Goal: Task Accomplishment & Management: Use online tool/utility

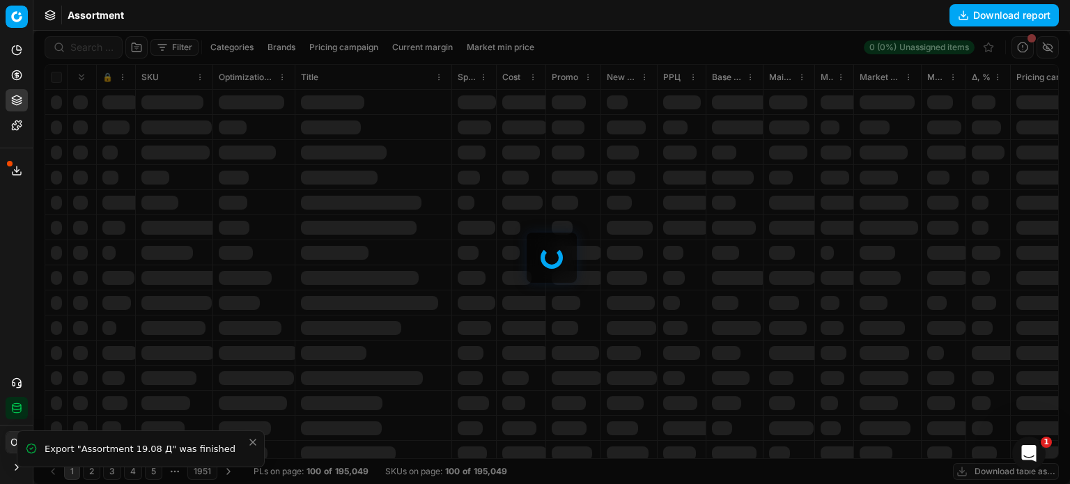
click at [22, 67] on button "Pricing" at bounding box center [17, 75] width 22 height 22
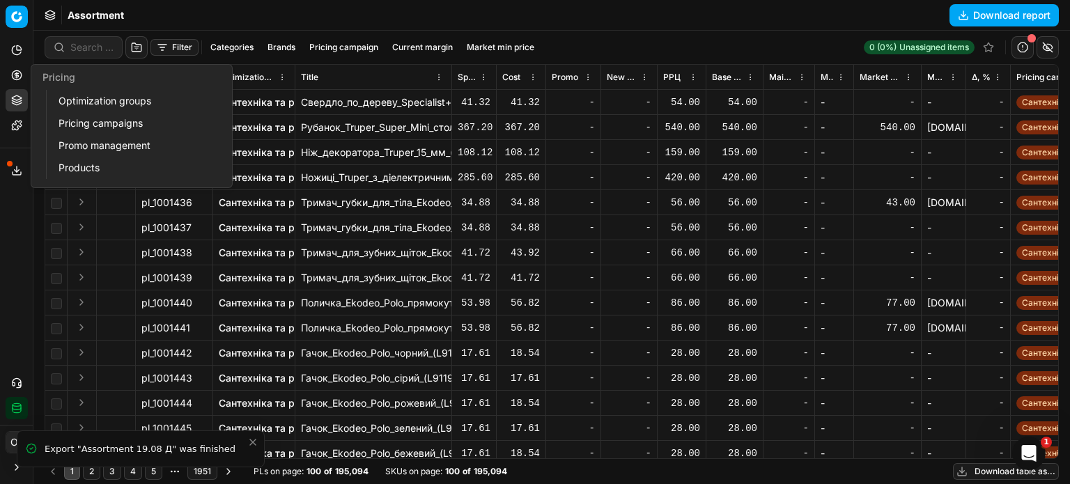
click at [71, 100] on link "Optimization groups" at bounding box center [134, 101] width 162 height 20
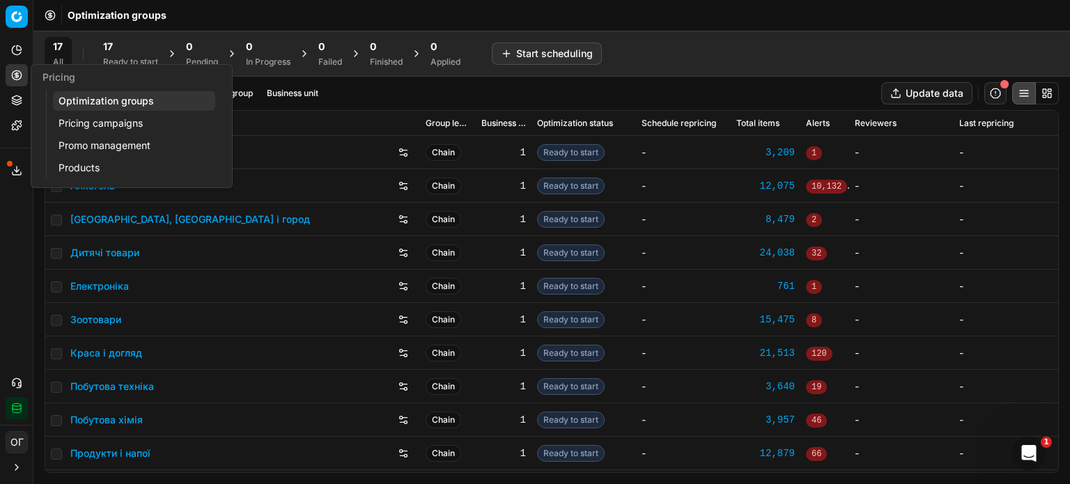
click at [84, 120] on link "Pricing campaigns" at bounding box center [134, 124] width 162 height 20
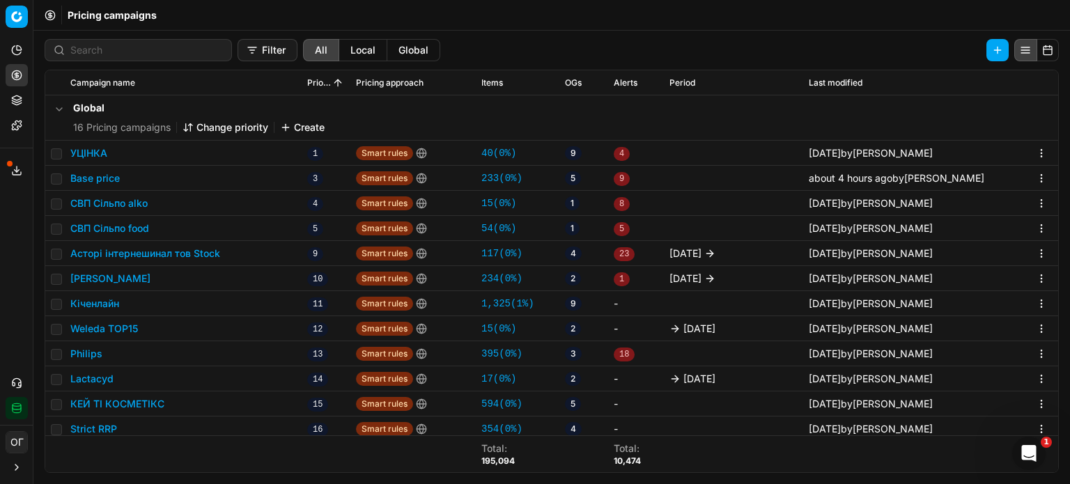
click at [106, 180] on button "Base price" at bounding box center [94, 178] width 49 height 14
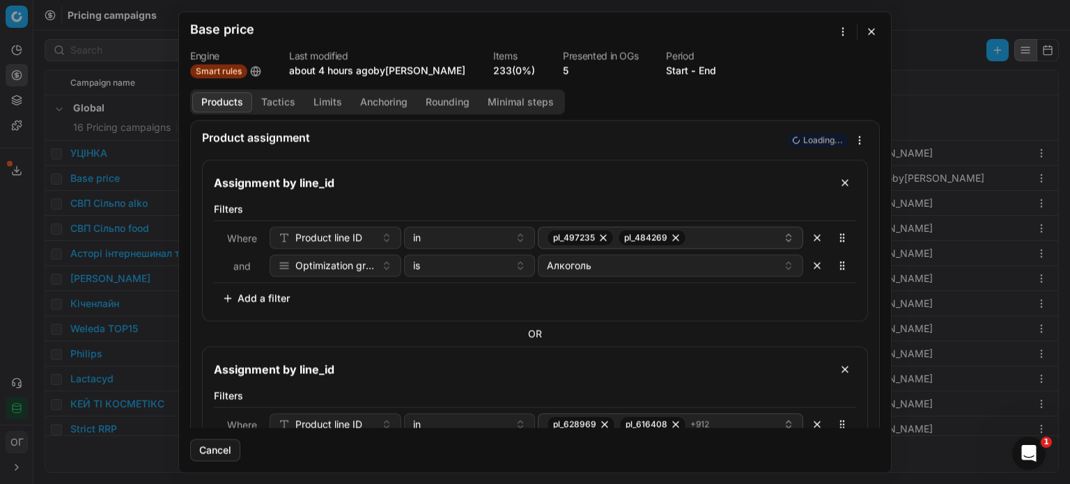
click at [510, 75] on link "233 (0%)" at bounding box center [514, 70] width 42 height 14
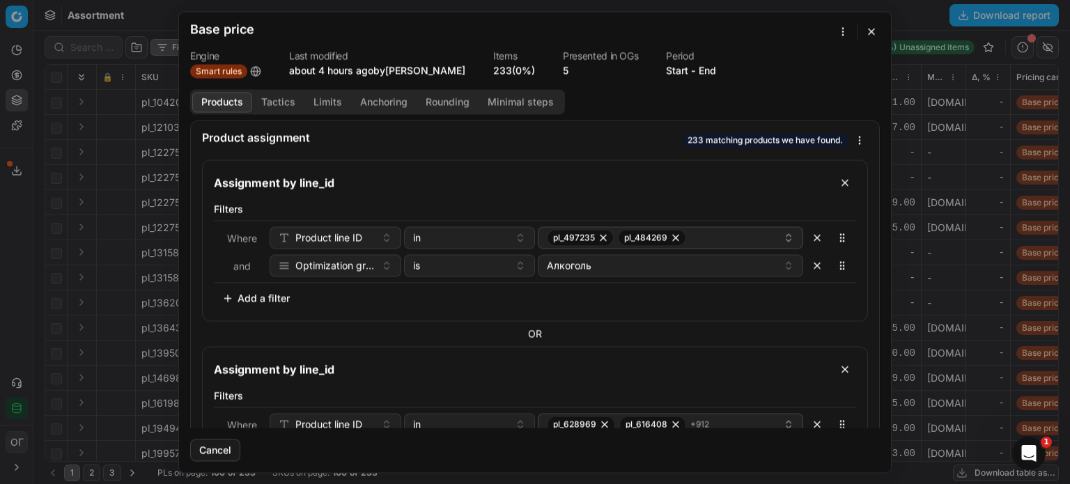
click at [869, 29] on button "button" at bounding box center [871, 31] width 17 height 17
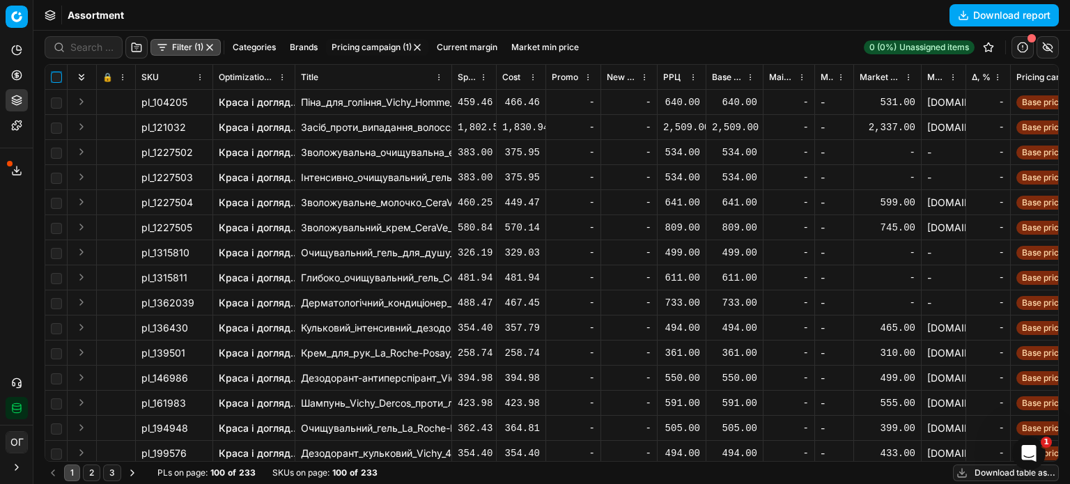
click at [58, 72] on input "checkbox" at bounding box center [56, 77] width 11 height 11
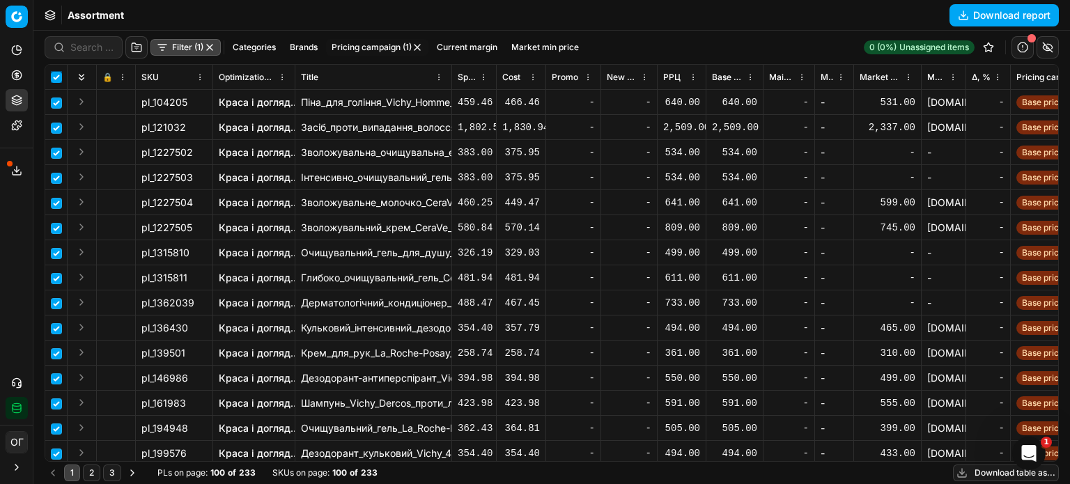
checkbox input "true"
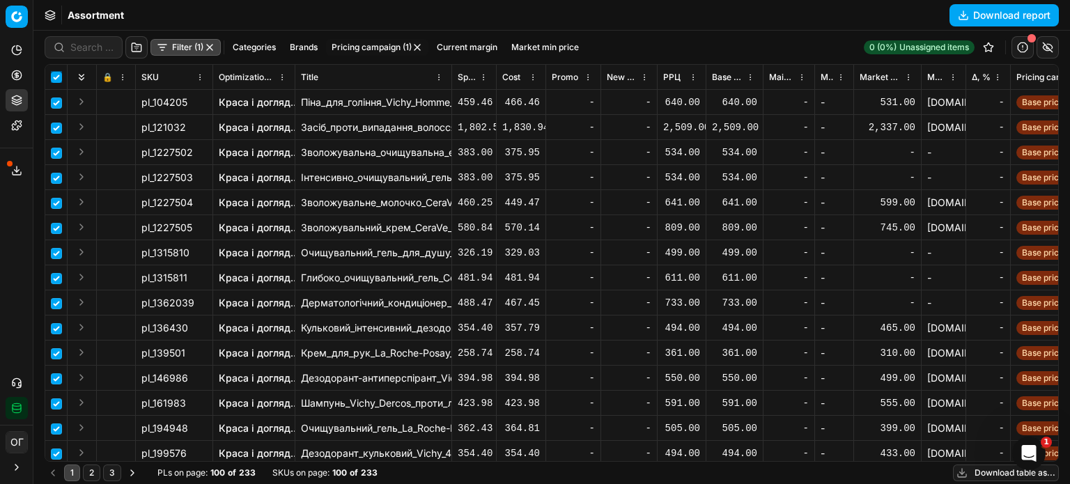
checkbox input "true"
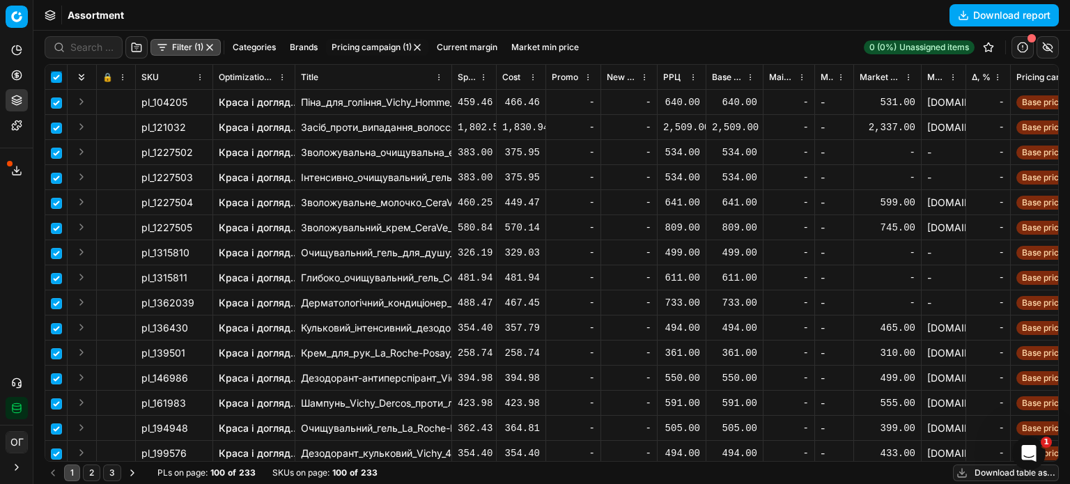
checkbox input "true"
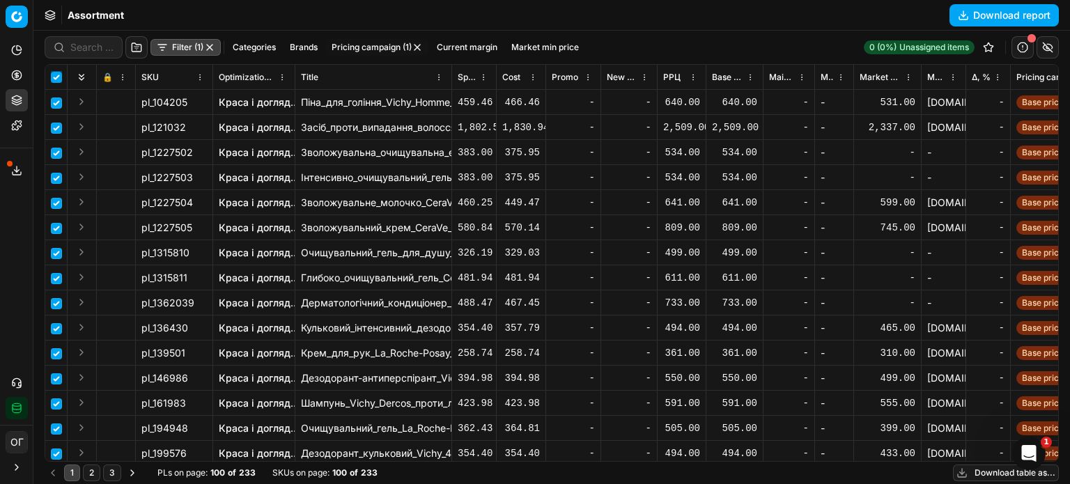
checkbox input "true"
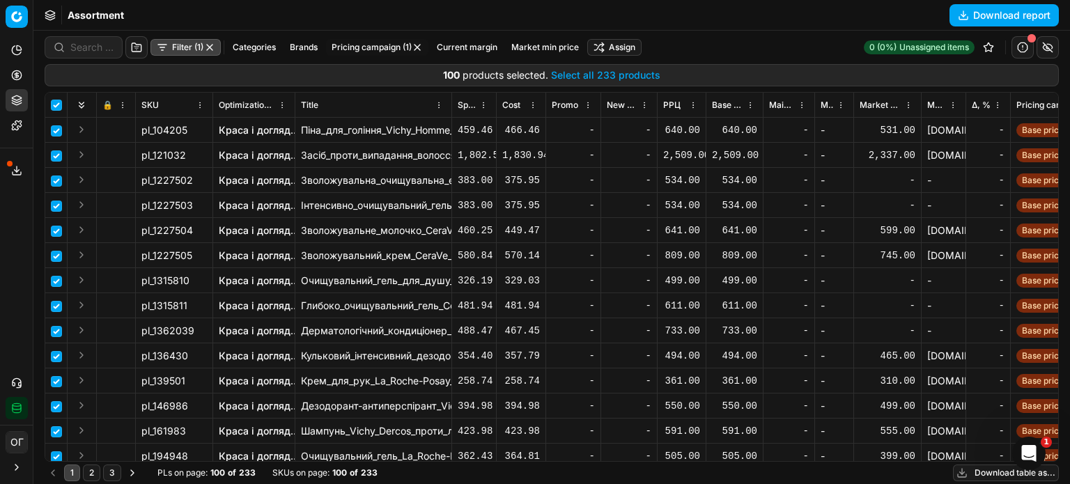
click at [607, 77] on button "Select all 233 products" at bounding box center [605, 75] width 109 height 14
click at [621, 49] on html "Pricing platform Analytics Pricing Product portfolio Templates Export service 1…" at bounding box center [535, 242] width 1070 height 484
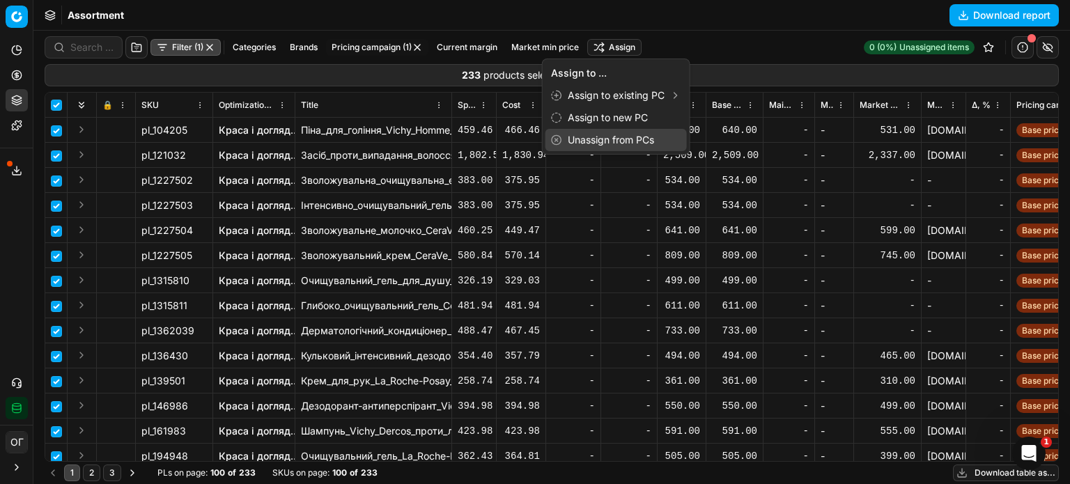
click at [651, 139] on div "Unassign from PCs" at bounding box center [615, 140] width 141 height 22
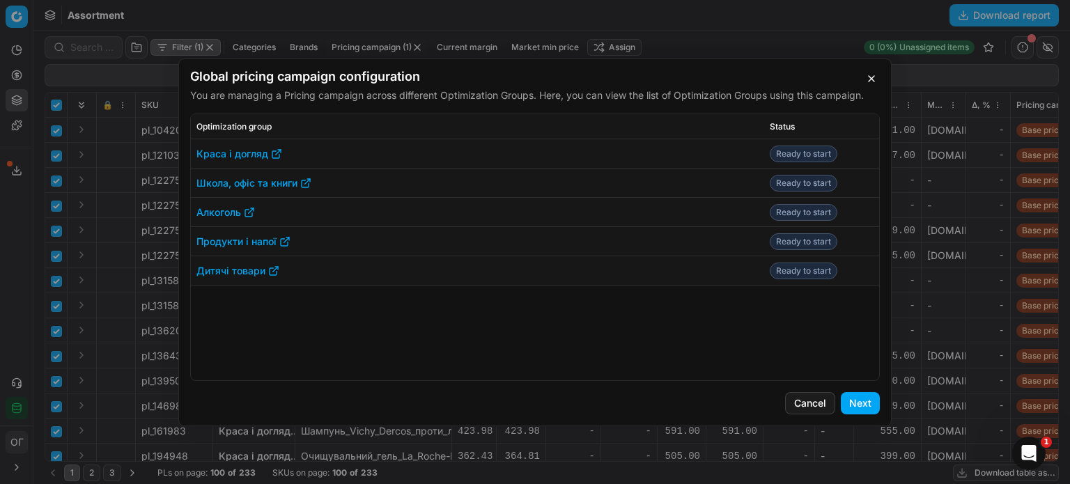
click at [865, 399] on button "Next" at bounding box center [860, 403] width 39 height 22
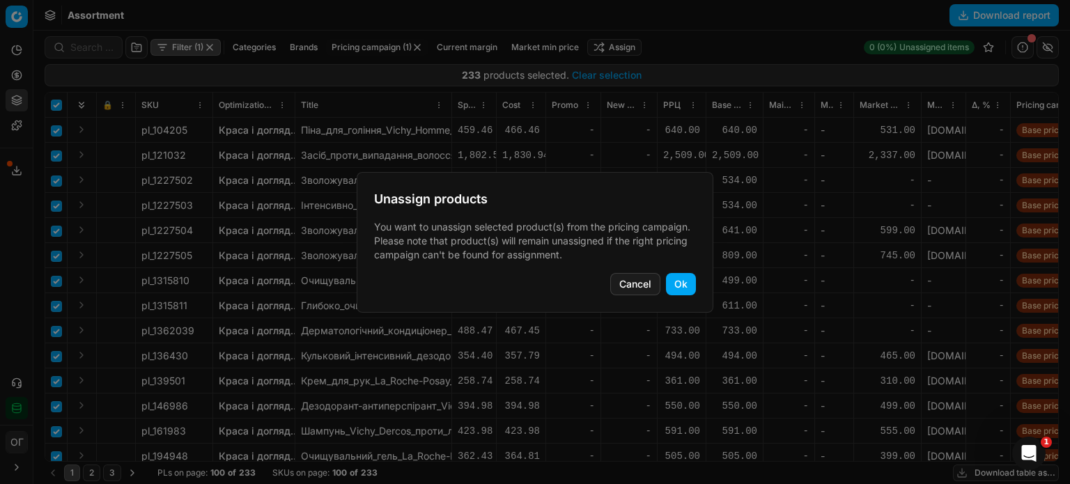
click at [685, 290] on button "Ok" at bounding box center [681, 284] width 30 height 22
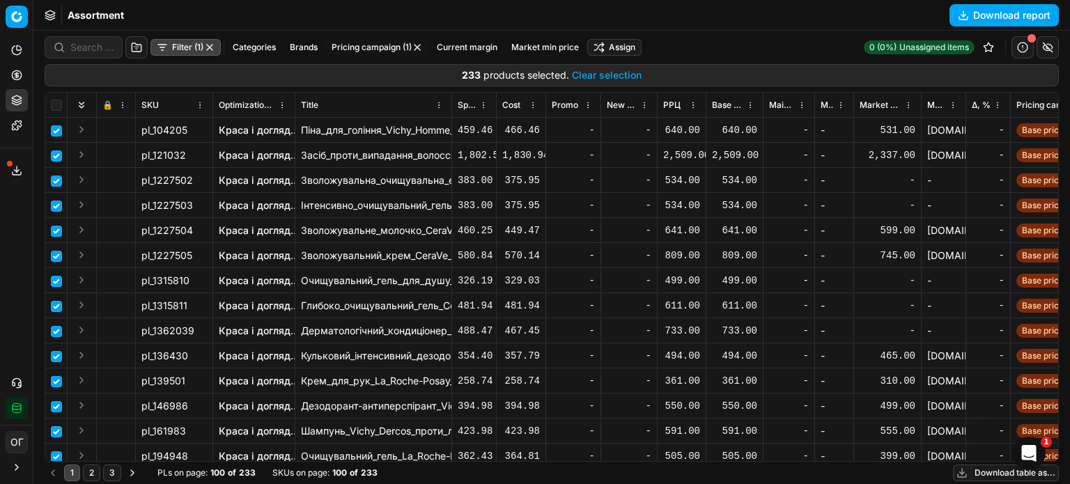
checkbox input "false"
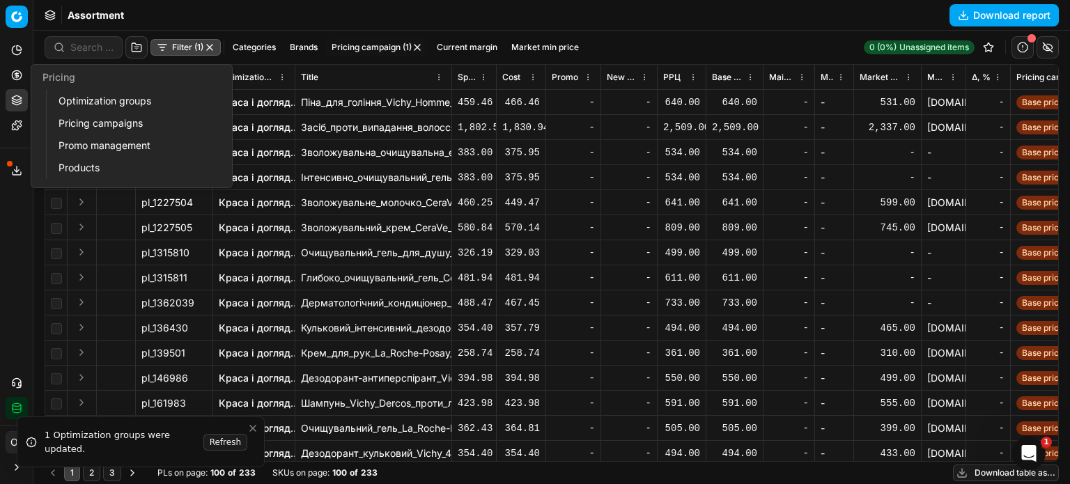
click at [12, 77] on icon at bounding box center [16, 75] width 11 height 11
click at [71, 88] on div "Pricing" at bounding box center [131, 77] width 201 height 25
click at [75, 97] on link "Optimization groups" at bounding box center [134, 101] width 162 height 20
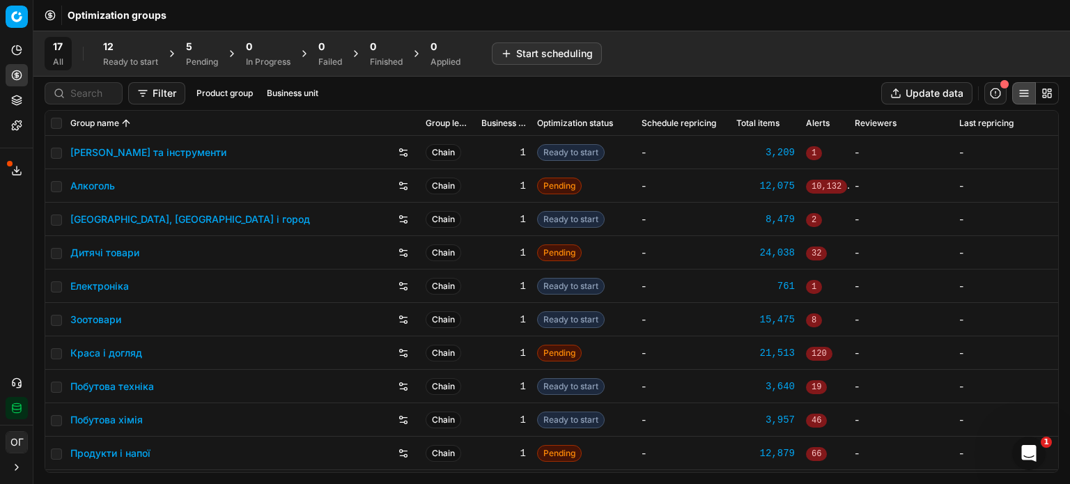
click at [196, 46] on div "5" at bounding box center [202, 47] width 32 height 14
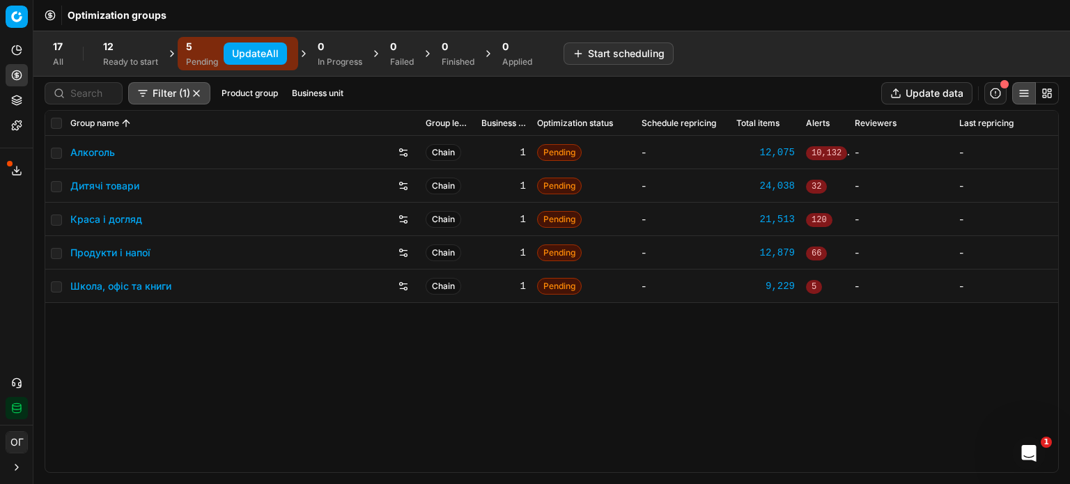
click at [245, 50] on button "Update All" at bounding box center [255, 53] width 63 height 22
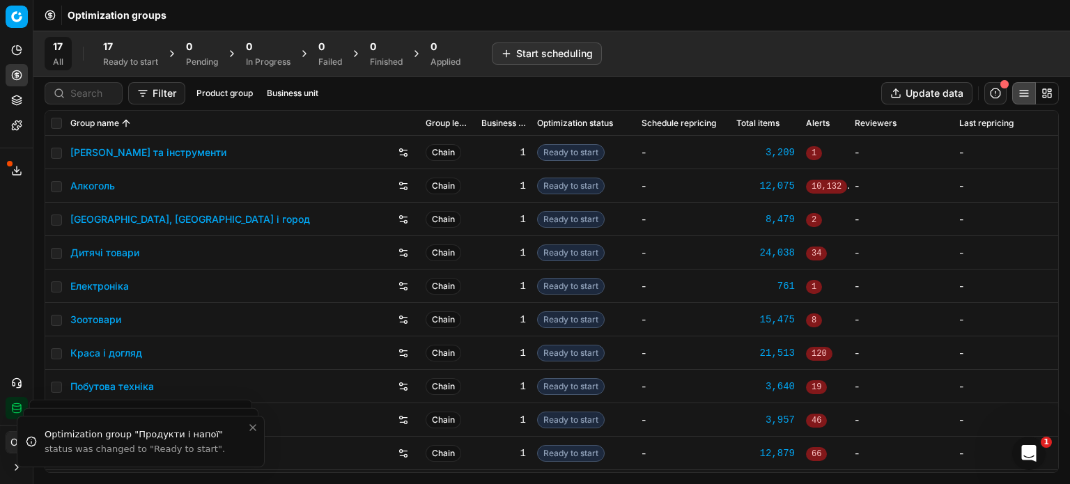
click at [13, 95] on icon at bounding box center [16, 100] width 11 height 11
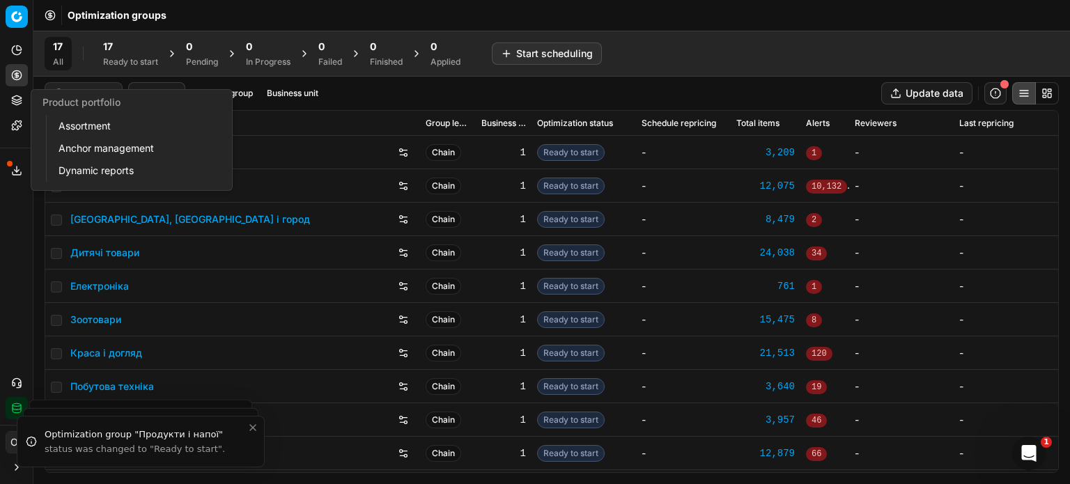
click at [72, 125] on link "Assortment" at bounding box center [134, 126] width 162 height 20
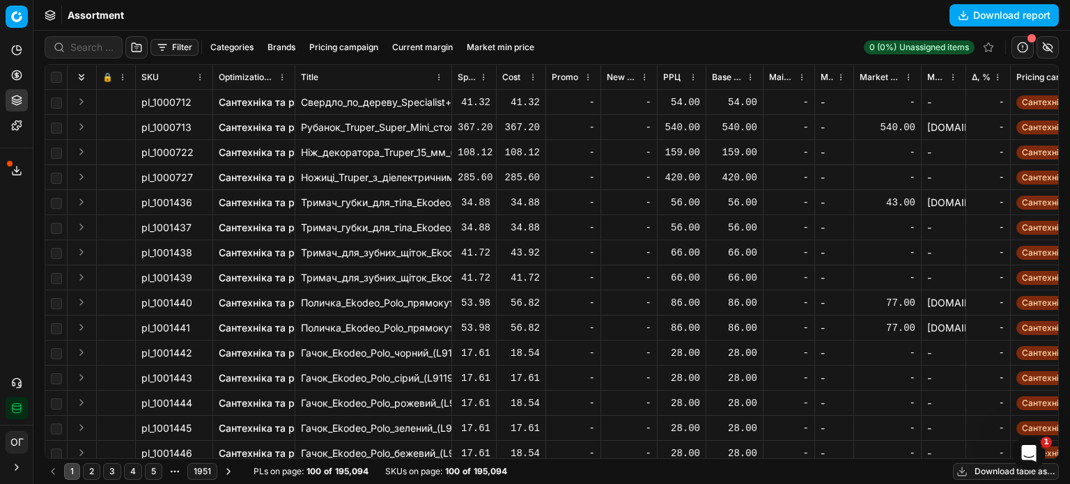
click at [167, 45] on button "Filter" at bounding box center [174, 47] width 48 height 17
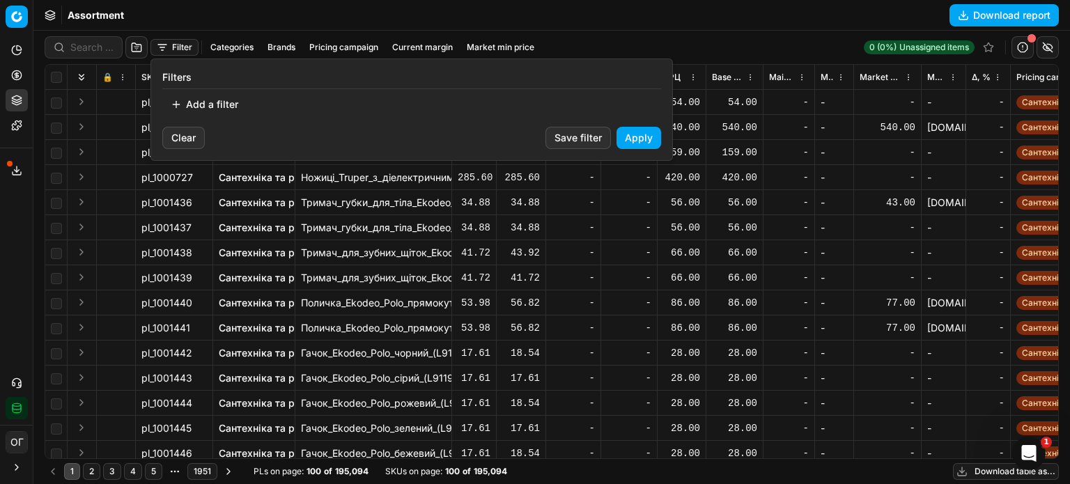
click at [200, 109] on button "Add a filter" at bounding box center [204, 104] width 84 height 22
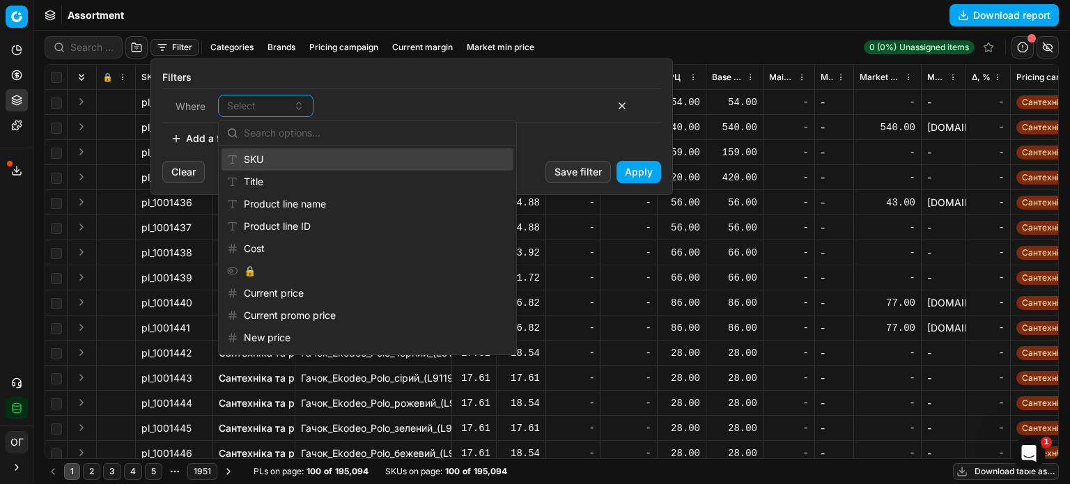
click at [259, 159] on div "SKU" at bounding box center [367, 159] width 292 height 22
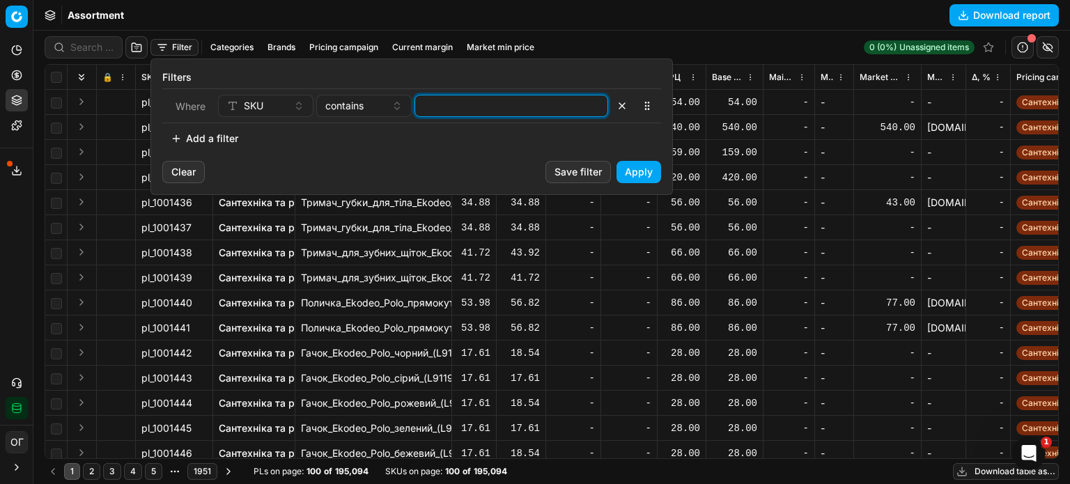
click at [438, 104] on input at bounding box center [511, 105] width 181 height 21
paste input "39900,52138,65279,71174,744815,899287,899286,256902,480210,405504,73643,373966,…"
type input "39900,52138,65279,71174,744815,899287,899286,256902,480210,405504,73643,373966,…"
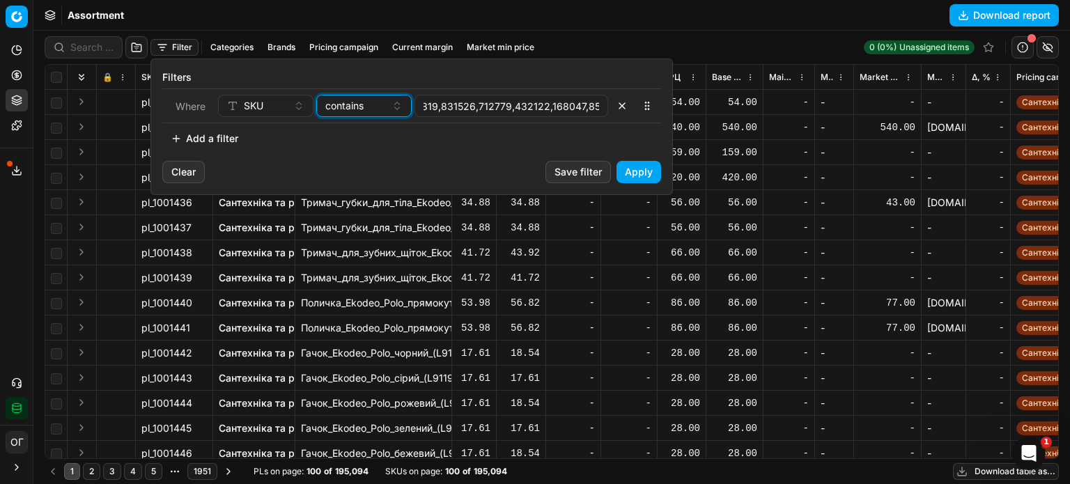
click at [345, 105] on span "contains" at bounding box center [344, 106] width 38 height 14
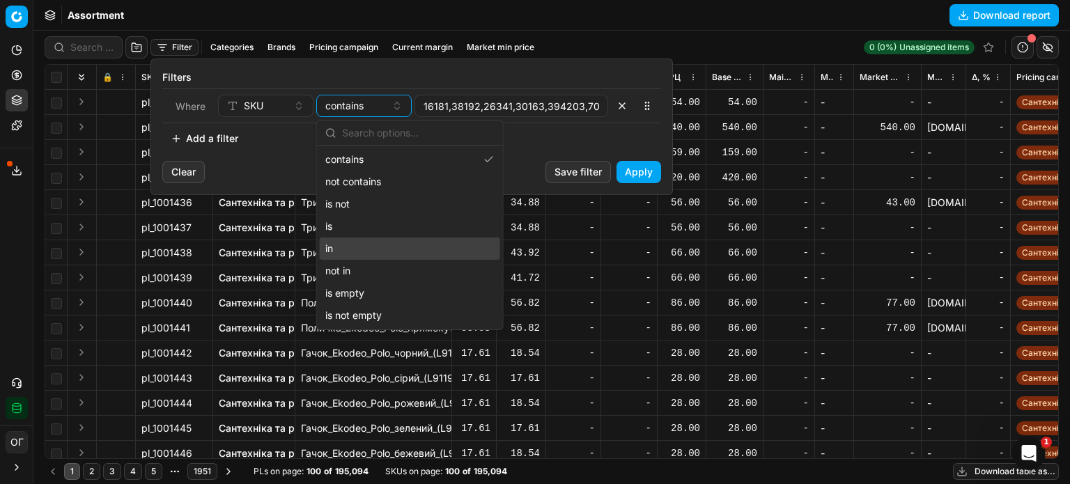
click at [354, 247] on div "in" at bounding box center [410, 248] width 180 height 22
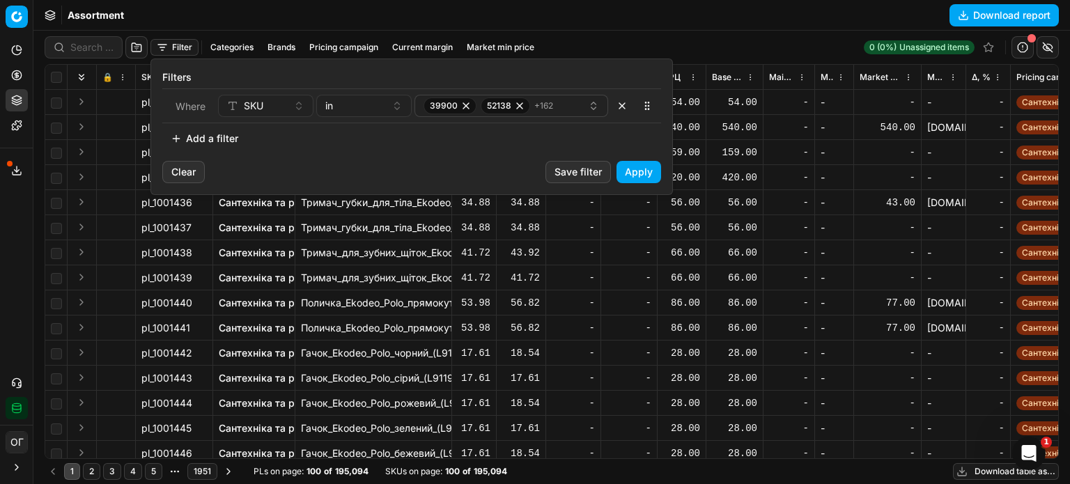
click at [649, 171] on button "Apply" at bounding box center [638, 172] width 45 height 22
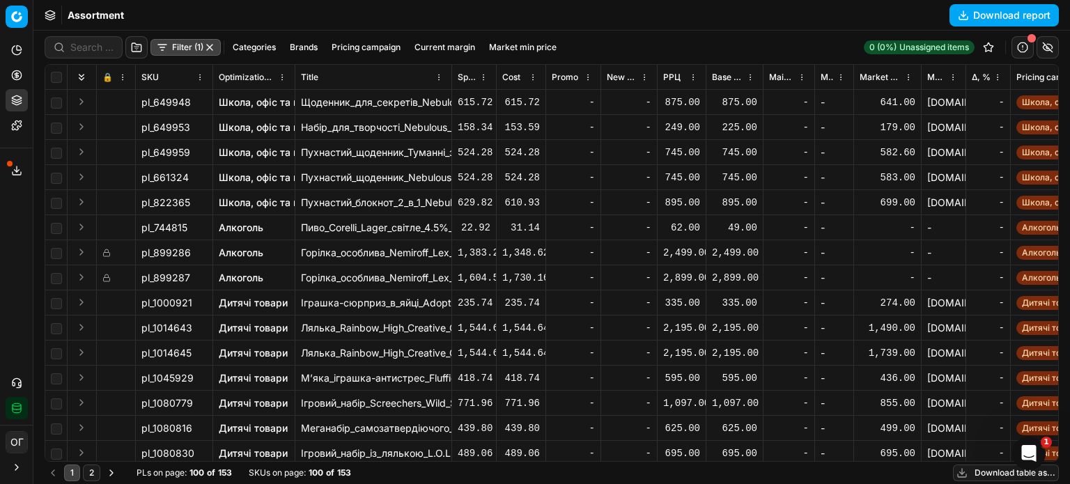
click at [61, 70] on th at bounding box center [56, 77] width 22 height 25
click at [57, 74] on input "checkbox" at bounding box center [56, 77] width 11 height 11
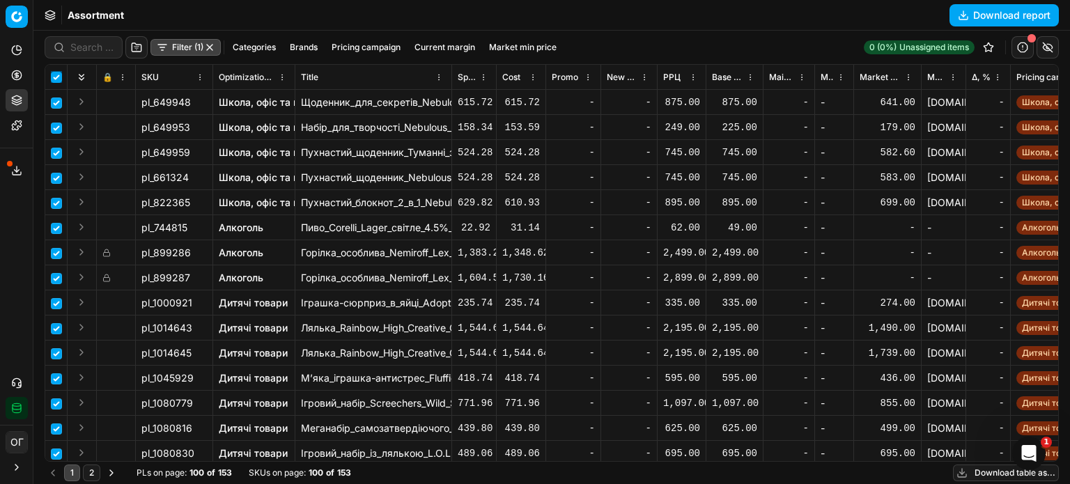
checkbox input "true"
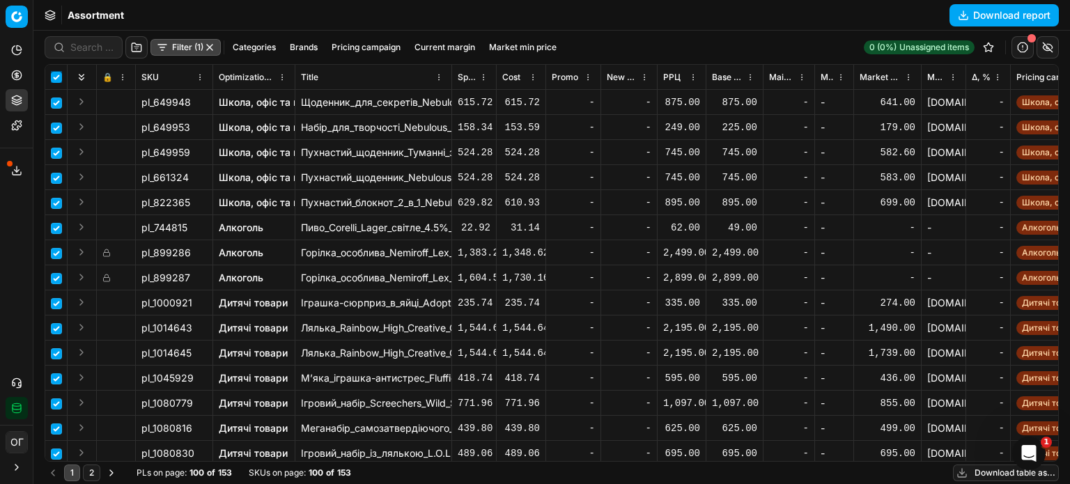
checkbox input "true"
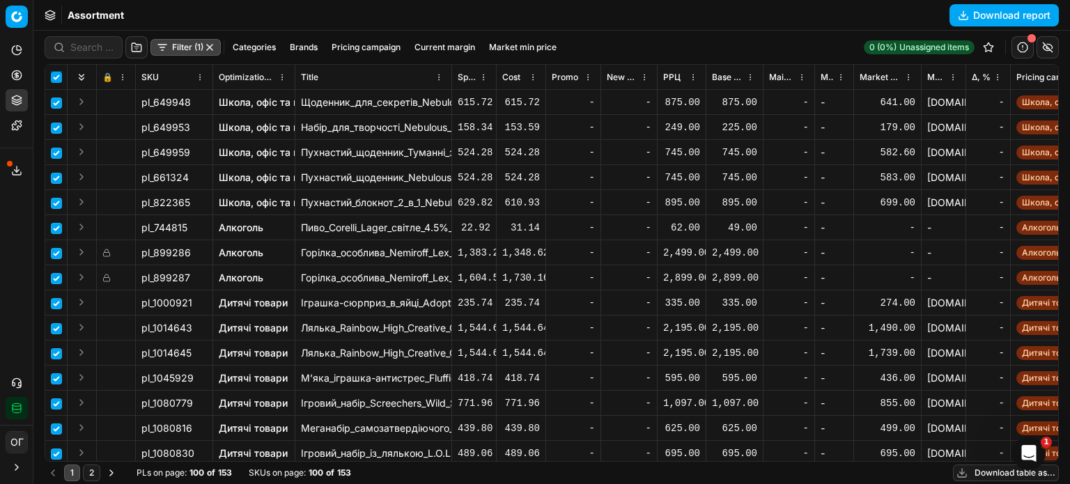
checkbox input "true"
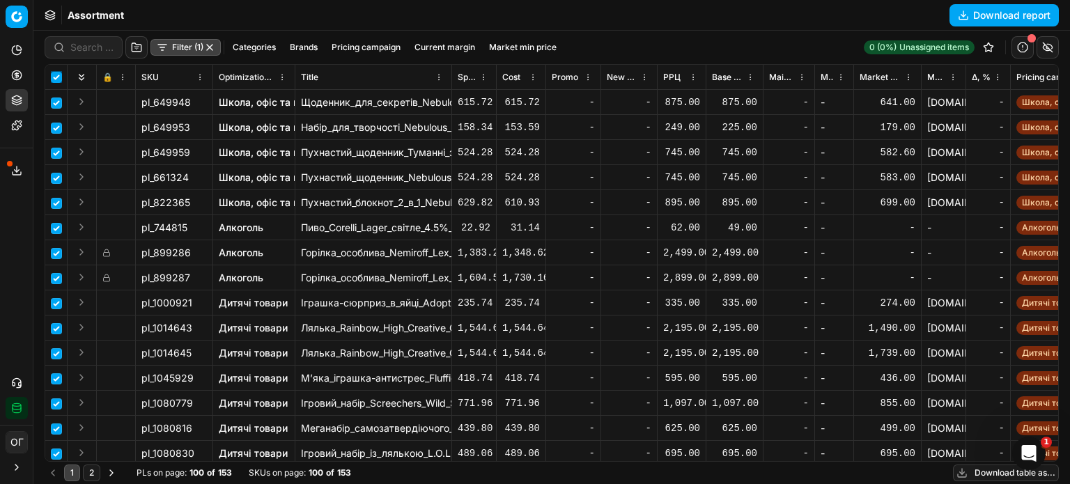
checkbox input "true"
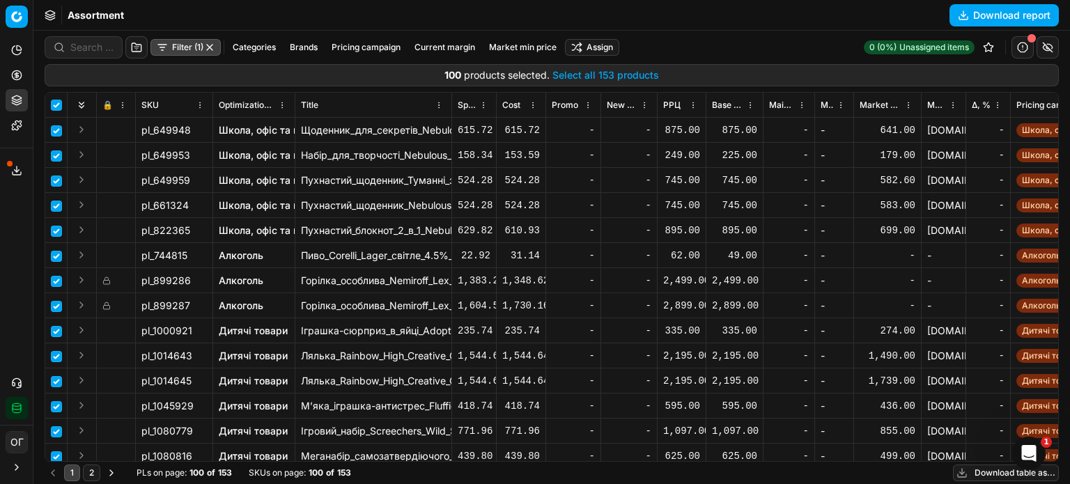
click at [599, 77] on button "Select all 153 products" at bounding box center [605, 75] width 107 height 14
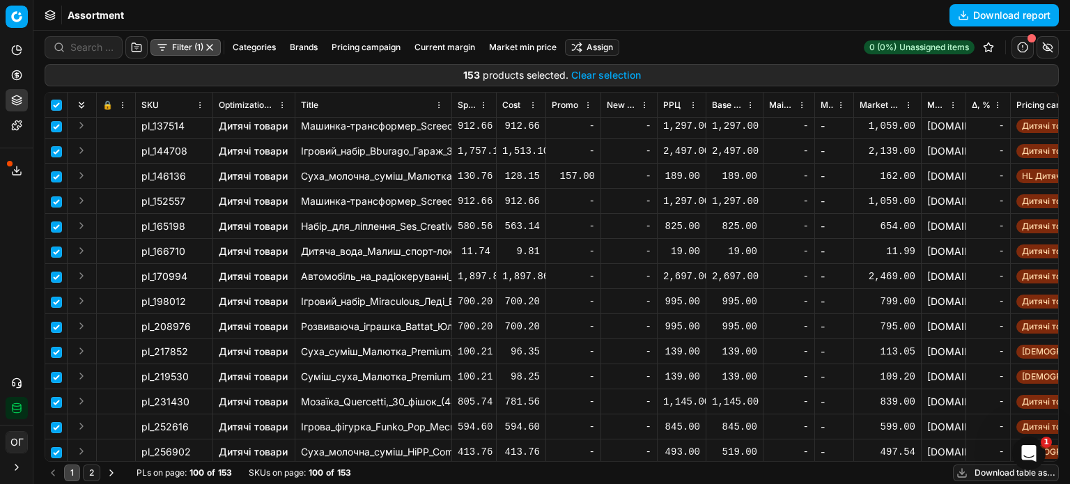
scroll to position [543, 0]
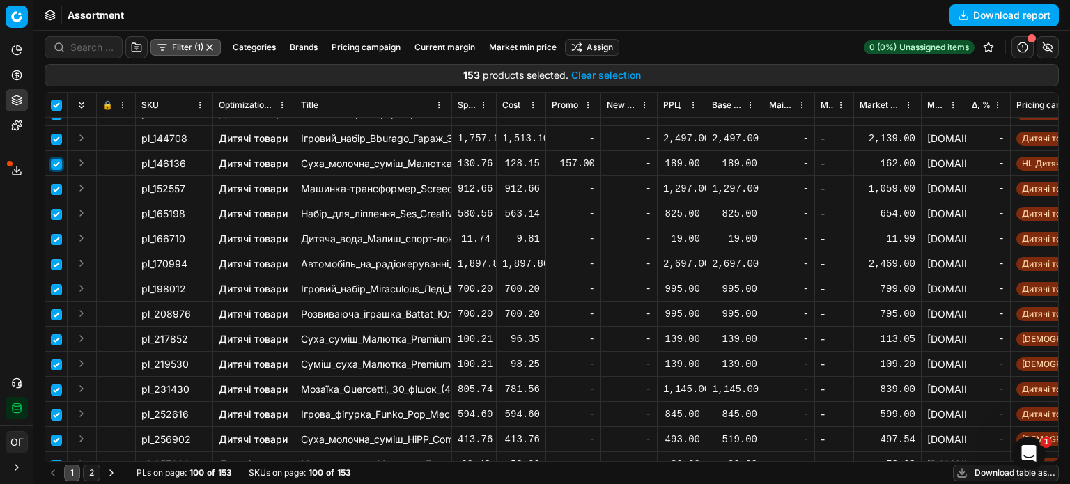
click at [56, 162] on input "checkbox" at bounding box center [56, 164] width 11 height 11
checkbox input "false"
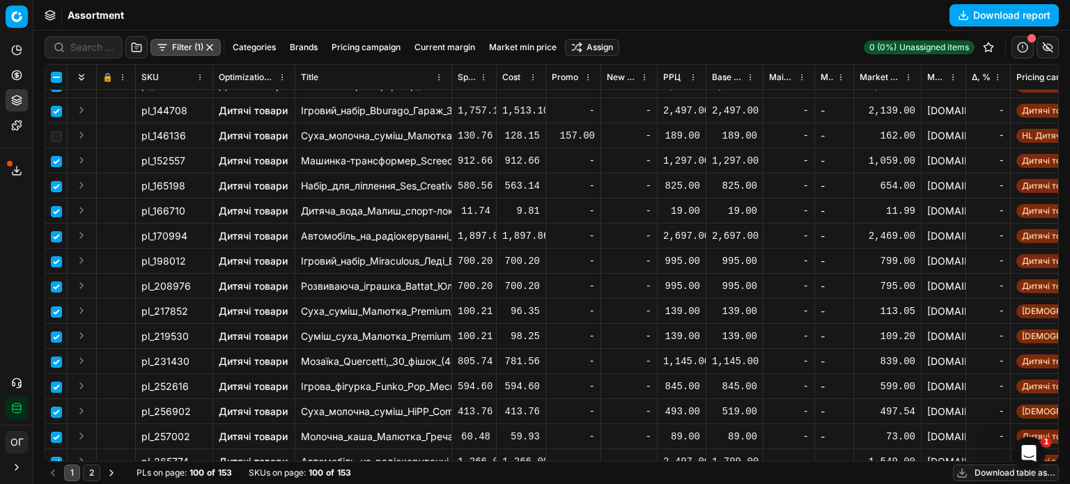
click at [603, 44] on html "Pricing platform Analytics Pricing Product portfolio Templates Export service 1…" at bounding box center [535, 242] width 1070 height 484
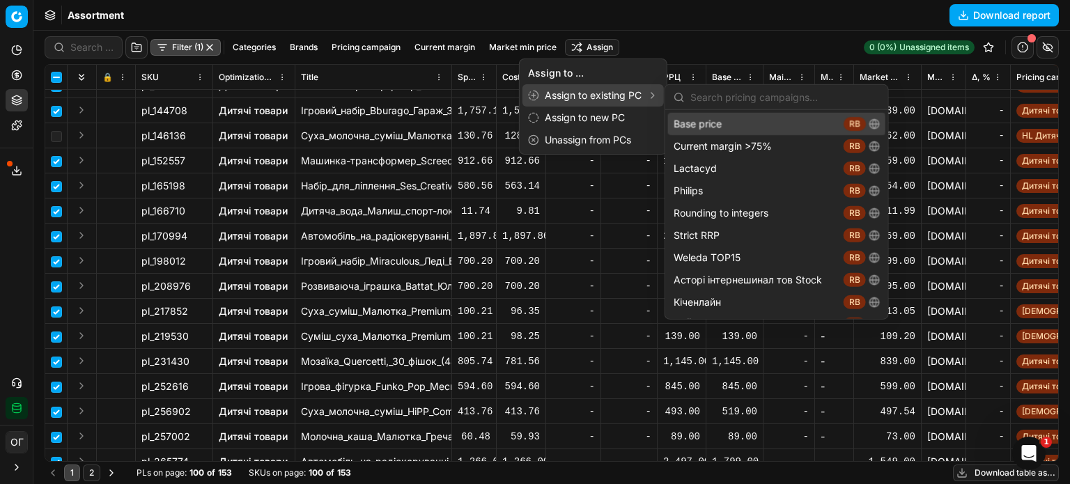
click at [716, 122] on div "Base price RB" at bounding box center [776, 124] width 217 height 22
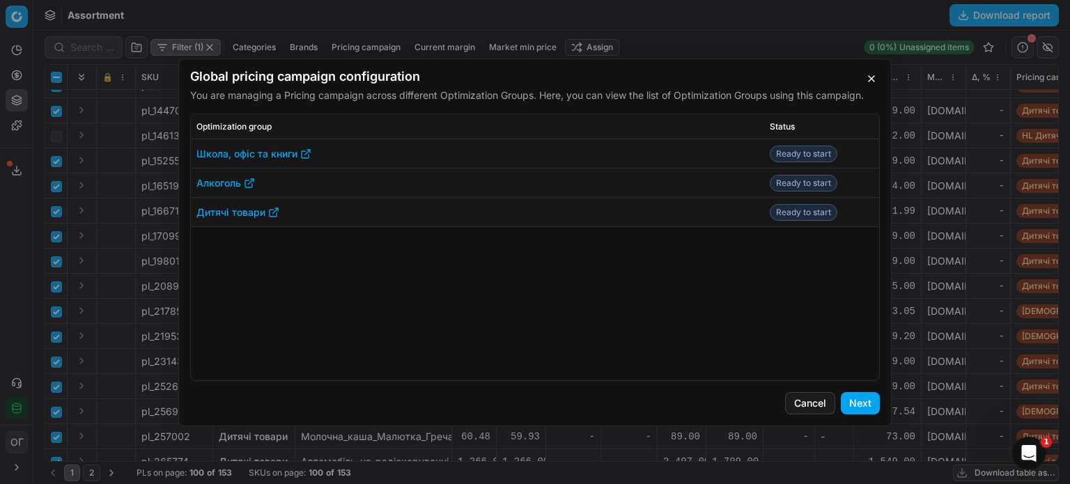
click at [858, 400] on button "Next" at bounding box center [860, 403] width 39 height 22
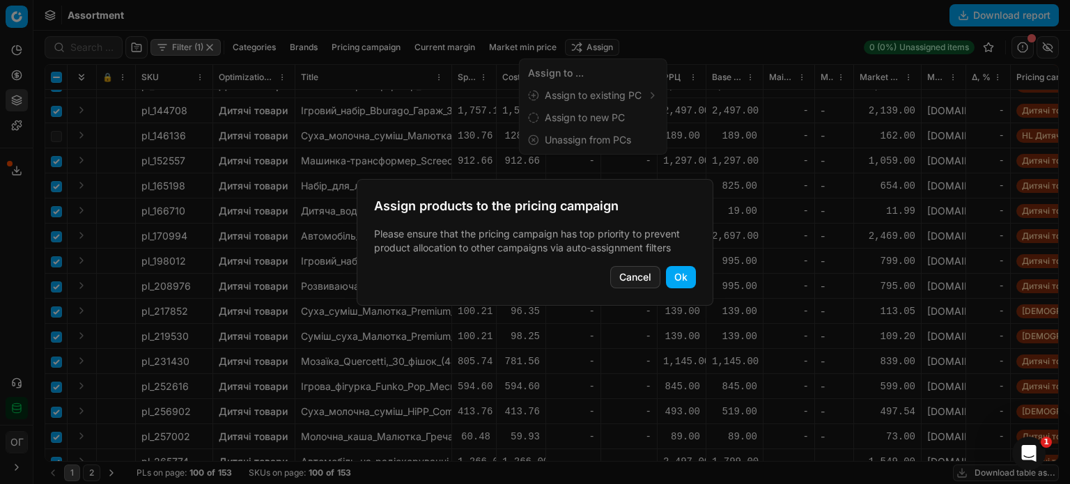
click at [688, 276] on button "Ok" at bounding box center [681, 277] width 30 height 22
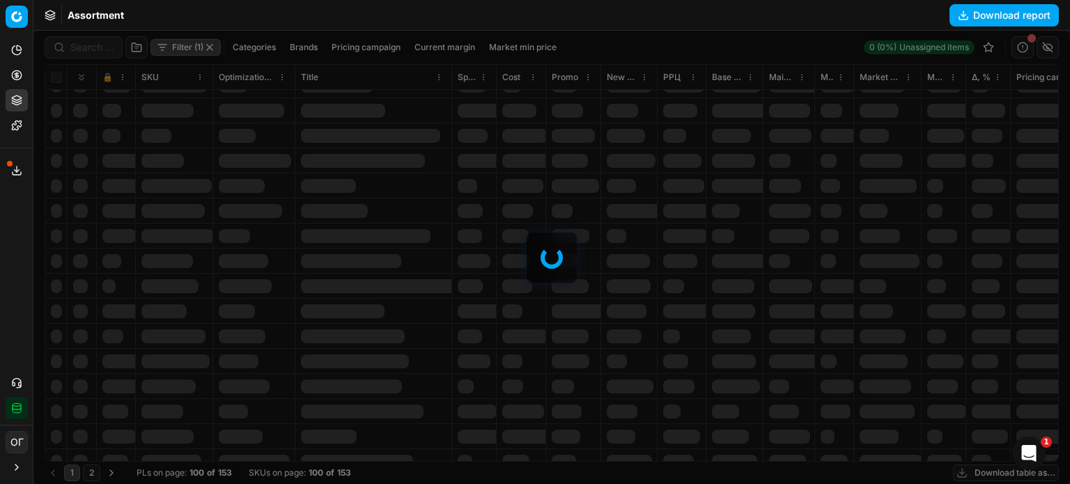
click at [18, 75] on icon at bounding box center [16, 74] width 3 height 3
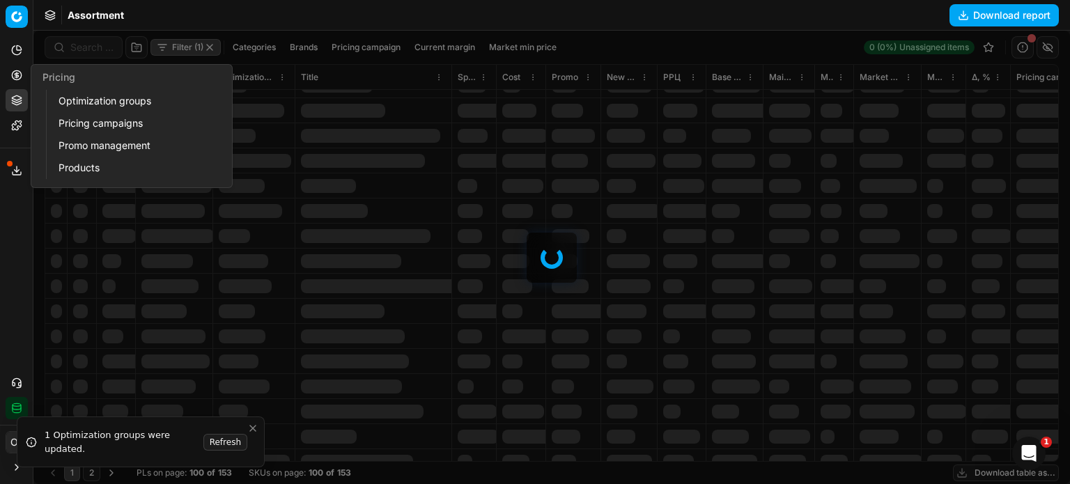
click at [77, 102] on link "Optimization groups" at bounding box center [134, 101] width 162 height 20
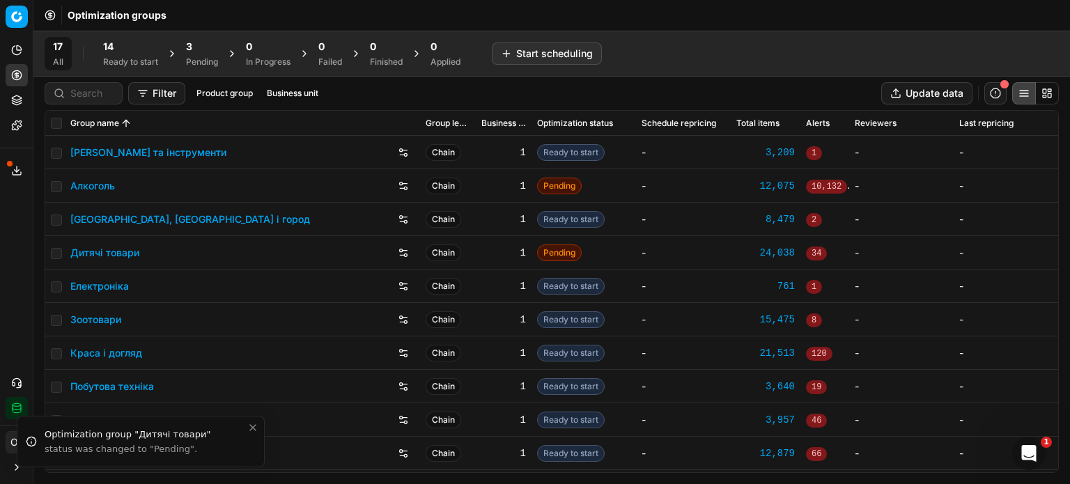
click at [130, 55] on div "14 Ready to start" at bounding box center [130, 54] width 55 height 28
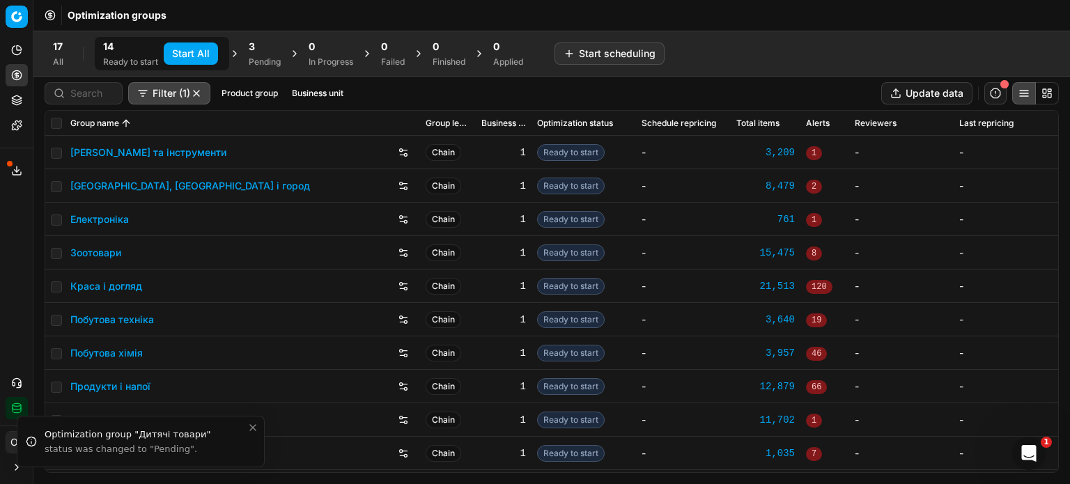
click at [198, 49] on button "Start All" at bounding box center [191, 53] width 54 height 22
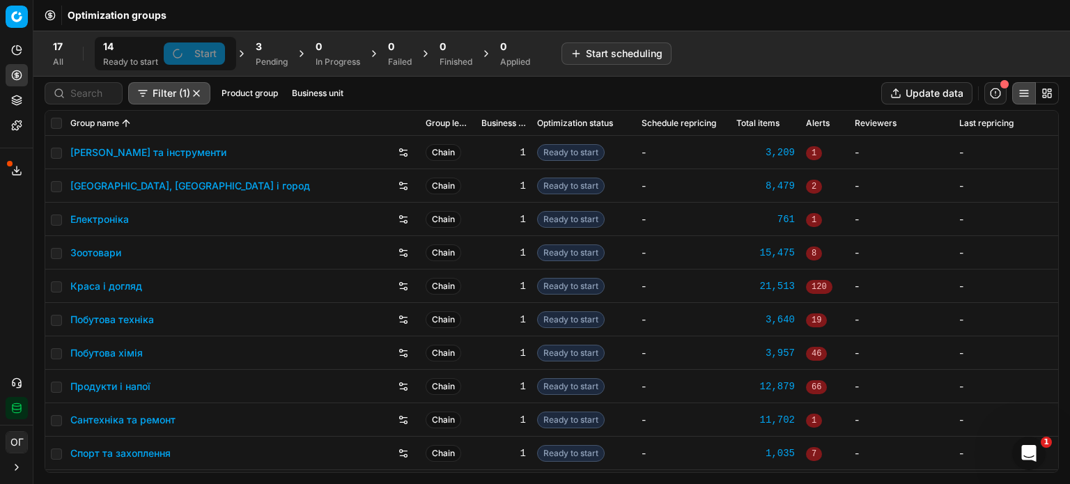
click at [265, 61] on div "Pending" at bounding box center [272, 61] width 32 height 11
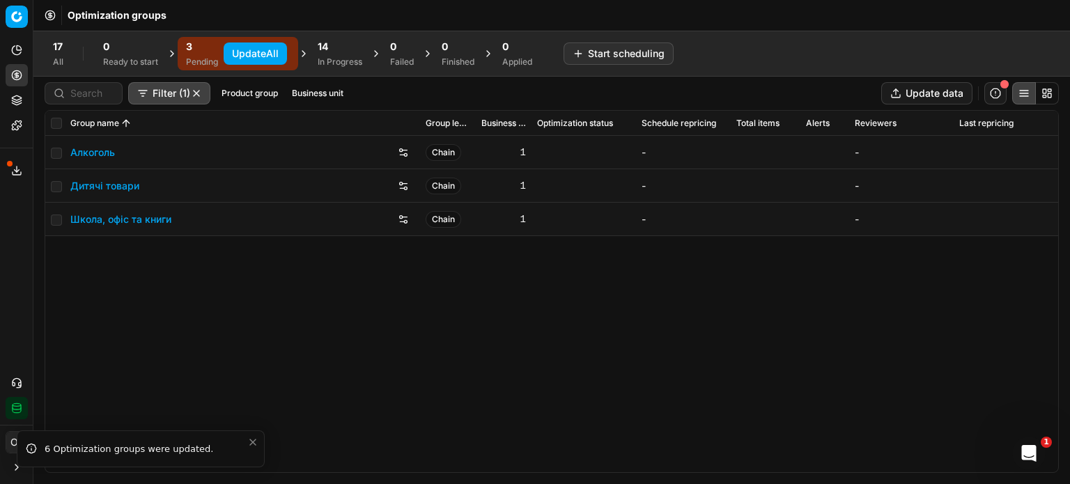
click at [260, 56] on button "Update All" at bounding box center [255, 53] width 63 height 22
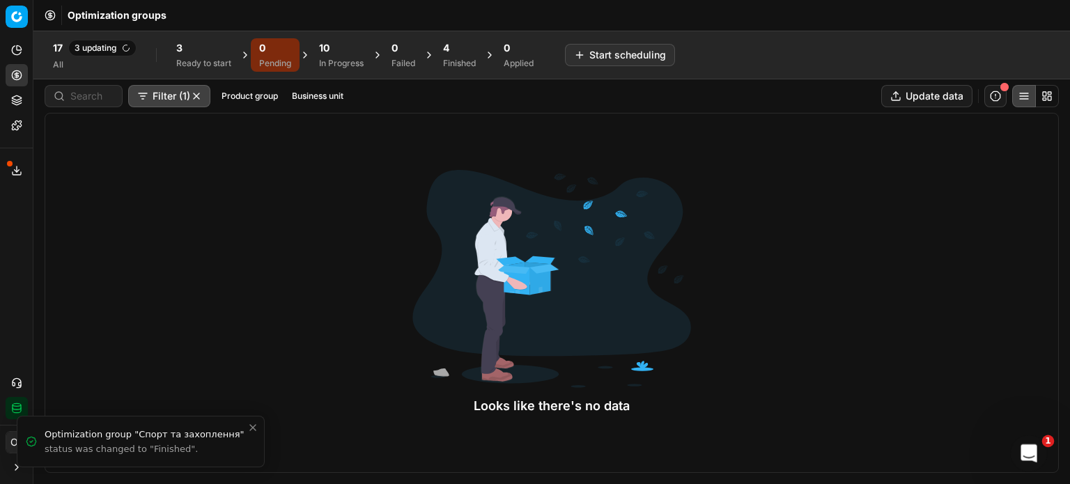
click at [1024, 451] on icon "Open Intercom Messenger" at bounding box center [1026, 451] width 23 height 23
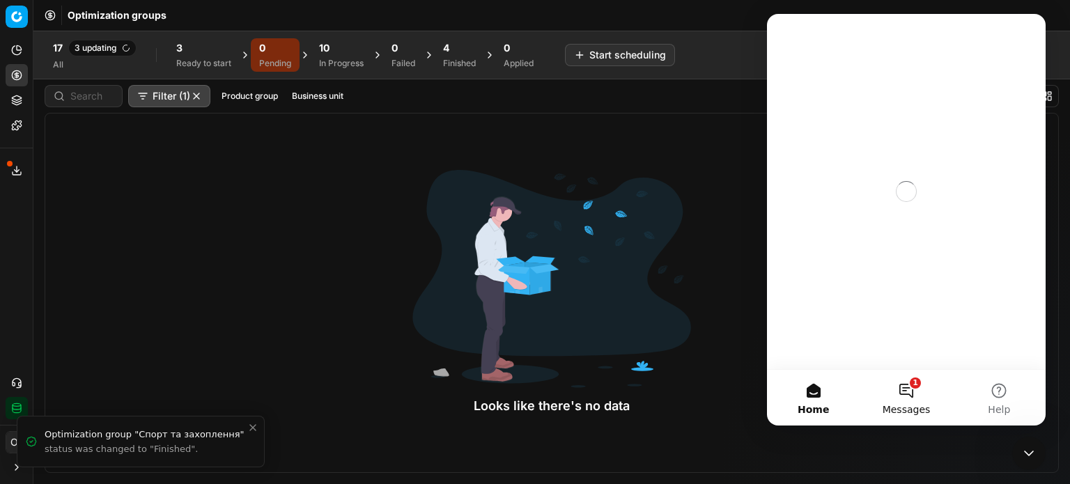
click at [905, 387] on button "1 Messages" at bounding box center [905, 398] width 93 height 56
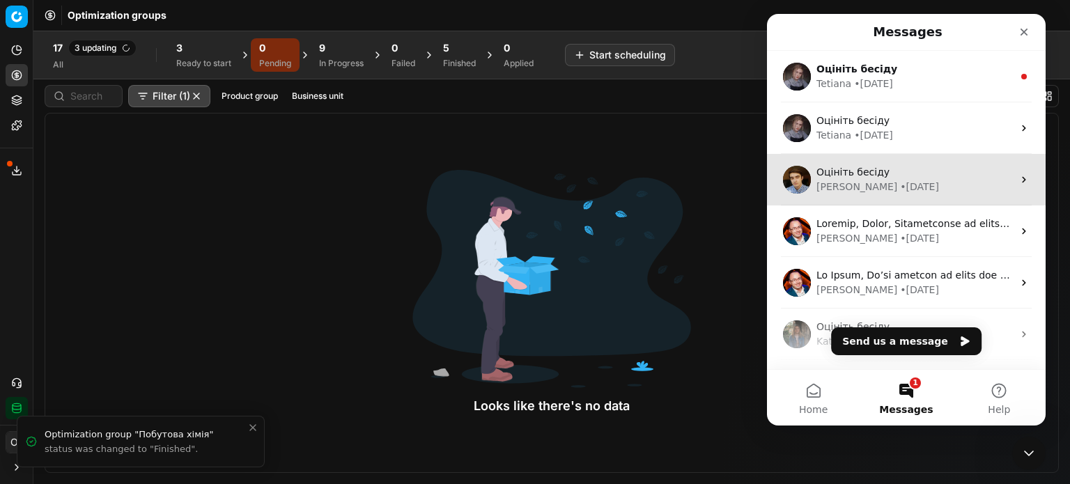
drag, startPoint x: 905, startPoint y: 387, endPoint x: 897, endPoint y: 186, distance: 201.4
click at [897, 186] on div "Messages Оцініть бесіду Tetiana • 4d ago Оцініть бесіду Tetiana • 1w ago Оцініт…" at bounding box center [906, 220] width 279 height 412
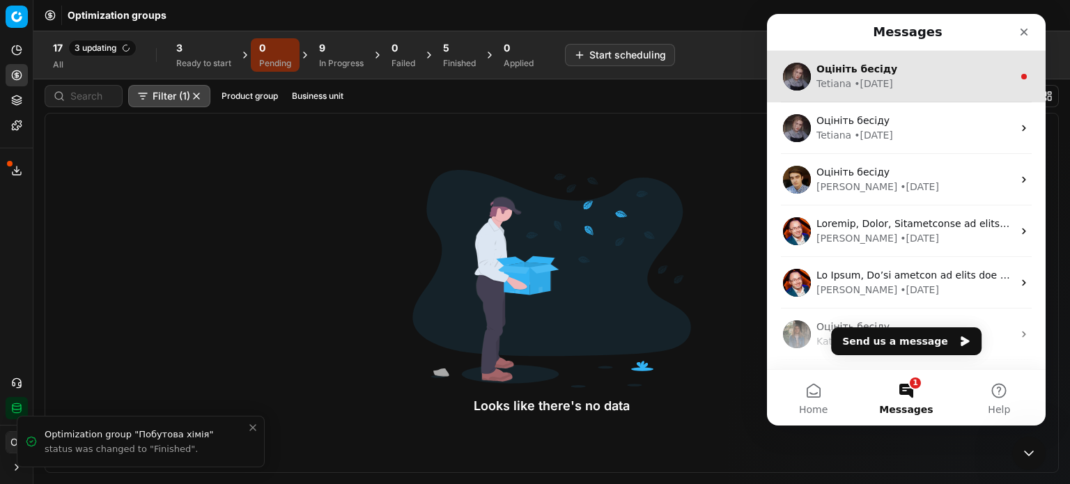
click at [917, 91] on div "Оцініть бесіду Tetiana • 4d ago" at bounding box center [906, 77] width 279 height 52
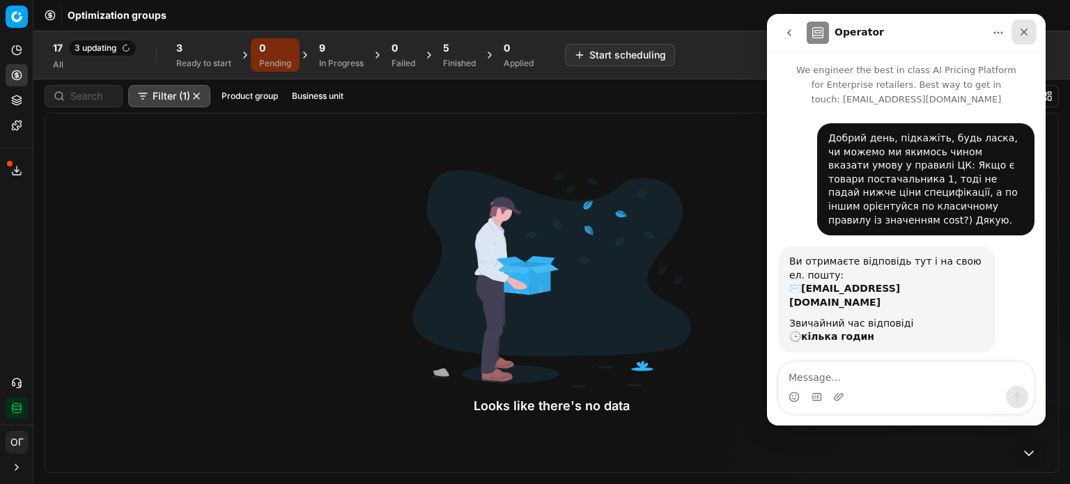
click at [1018, 34] on icon "Close" at bounding box center [1023, 31] width 11 height 11
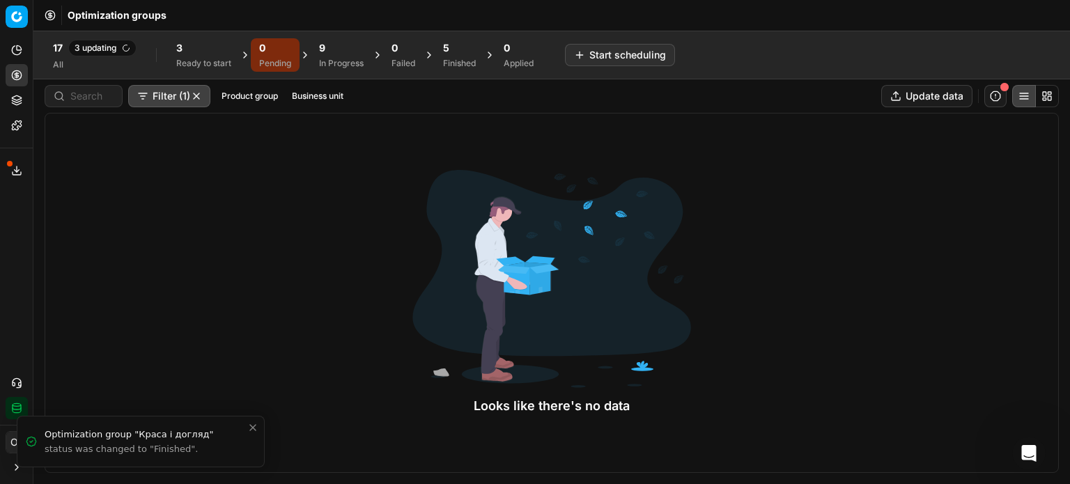
click at [208, 65] on div "Ready to start" at bounding box center [203, 63] width 55 height 11
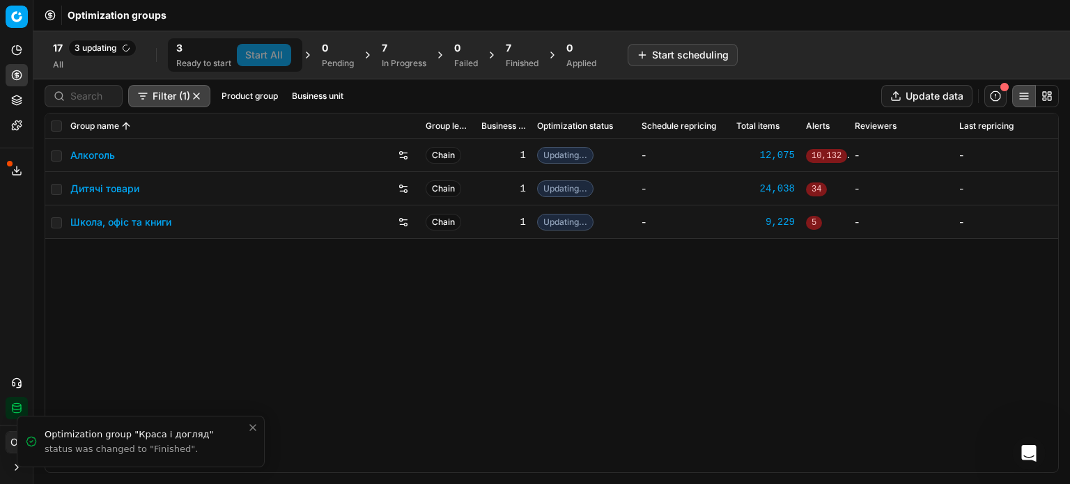
scroll to position [793, 0]
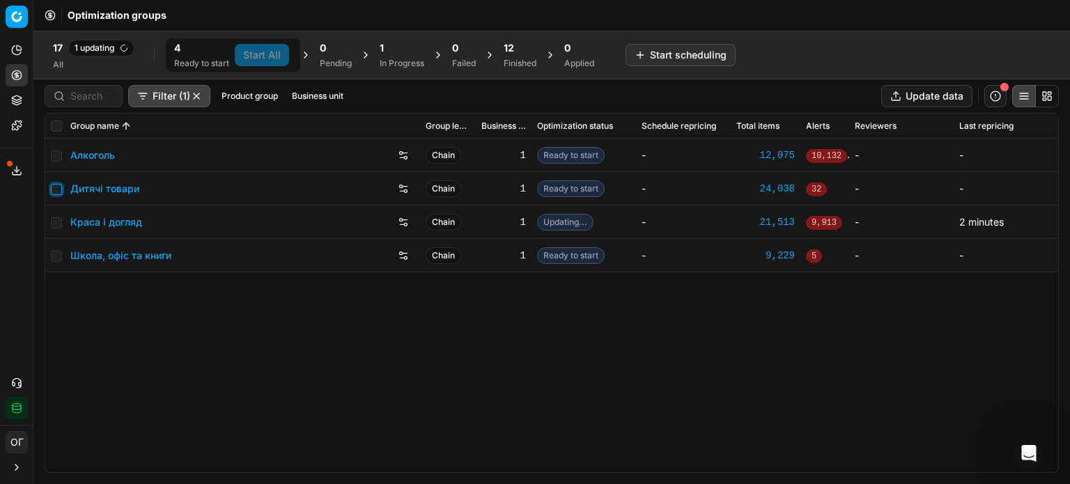
click at [56, 189] on input "checkbox" at bounding box center [56, 189] width 11 height 11
checkbox input "true"
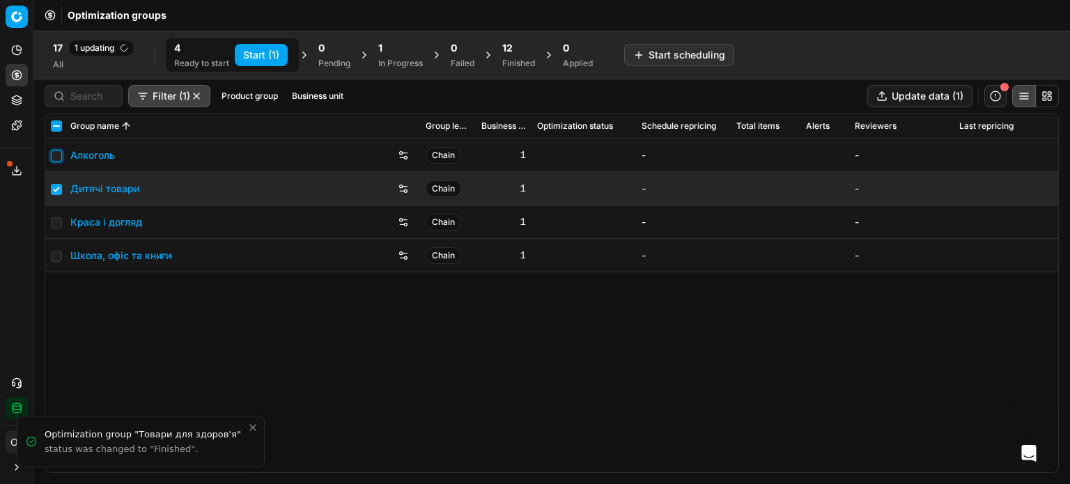
click at [55, 157] on input "checkbox" at bounding box center [56, 155] width 11 height 11
checkbox input "true"
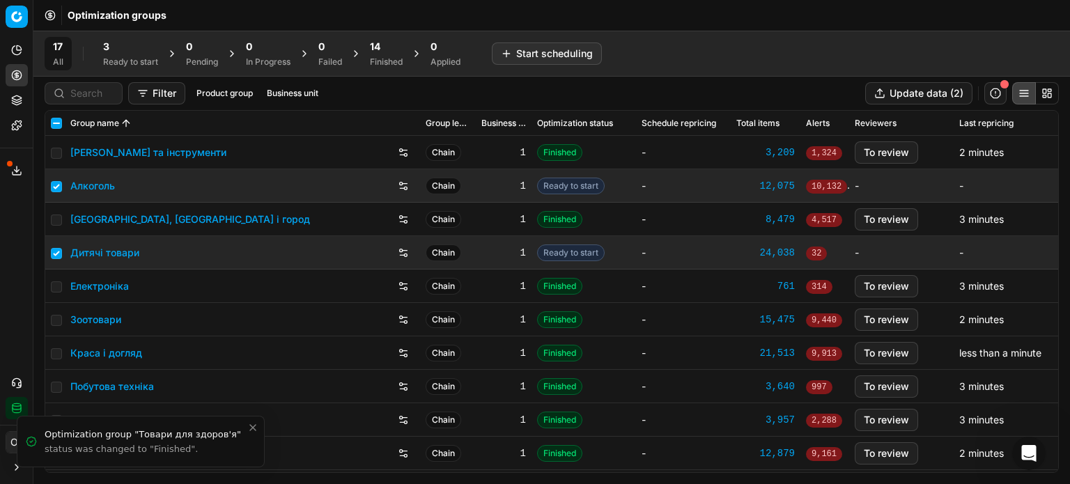
click at [145, 45] on div "3" at bounding box center [130, 47] width 55 height 14
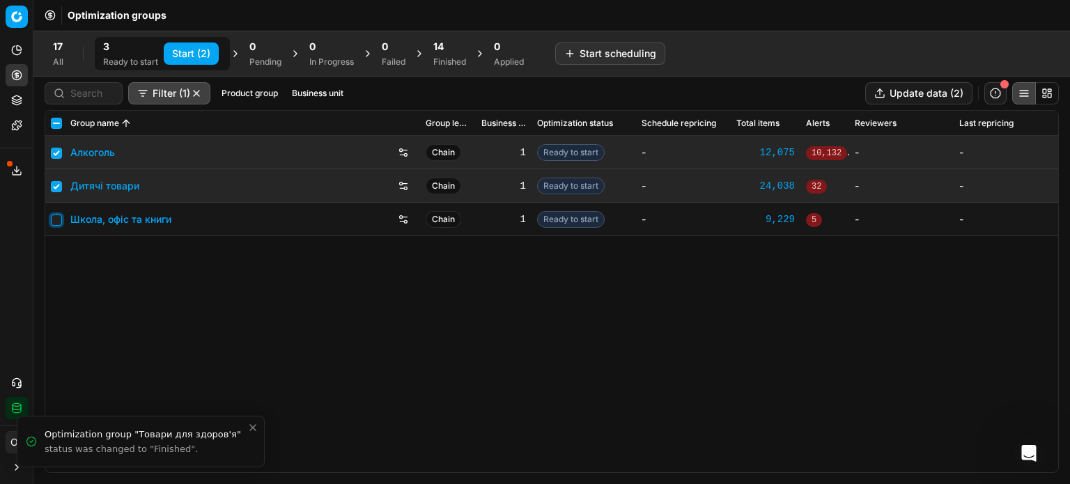
click at [53, 224] on input "checkbox" at bounding box center [56, 220] width 11 height 11
checkbox input "true"
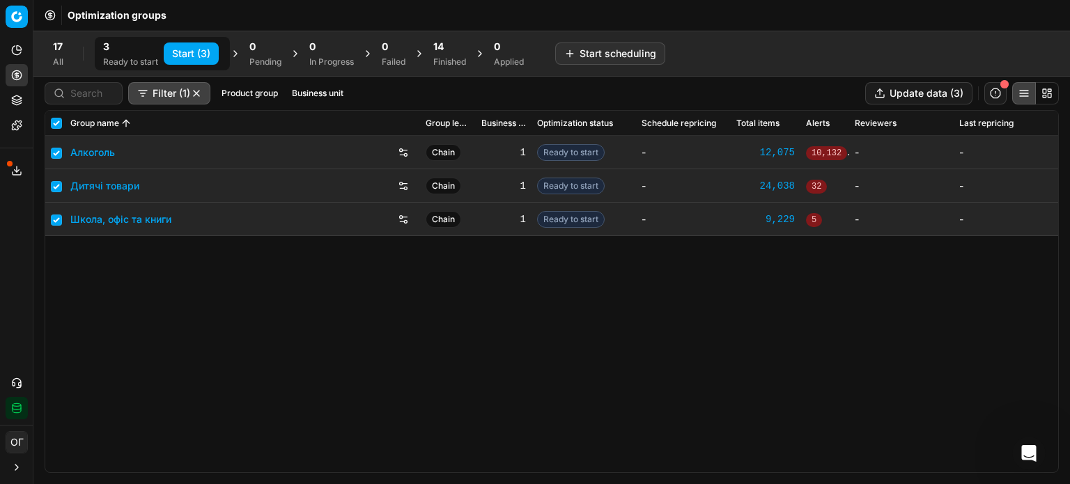
click at [191, 53] on button "Start (3)" at bounding box center [191, 53] width 55 height 22
checkbox input "false"
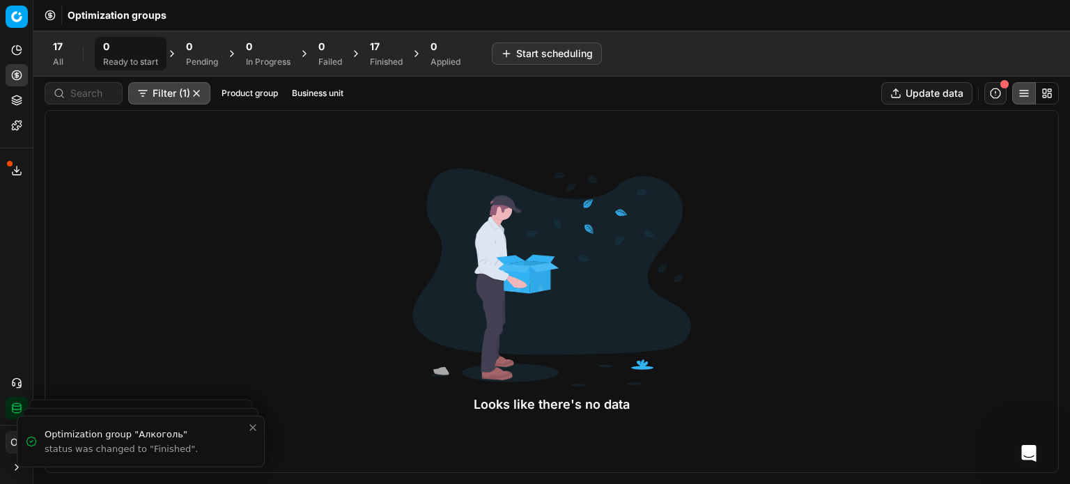
click at [385, 44] on div "17" at bounding box center [386, 47] width 33 height 14
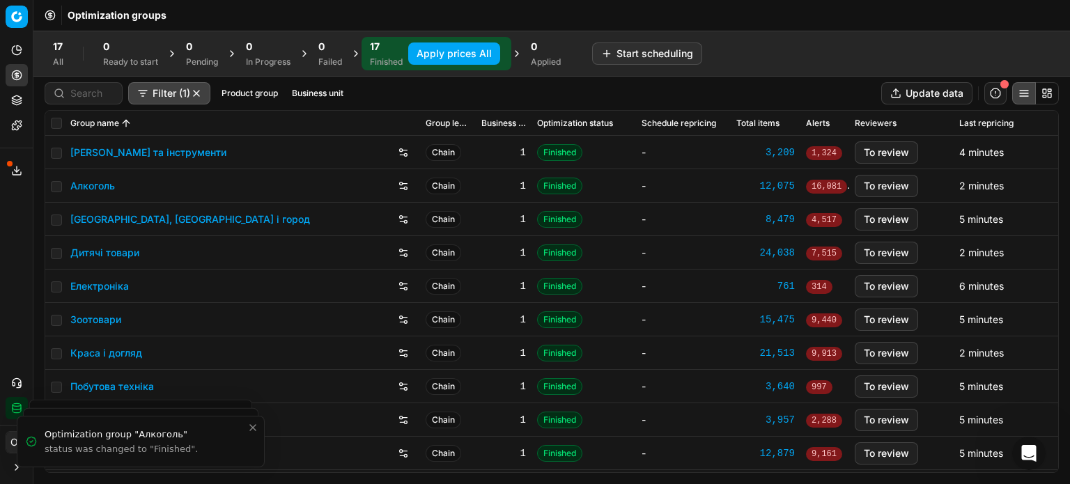
click at [23, 93] on button "Product portfolio" at bounding box center [17, 100] width 22 height 22
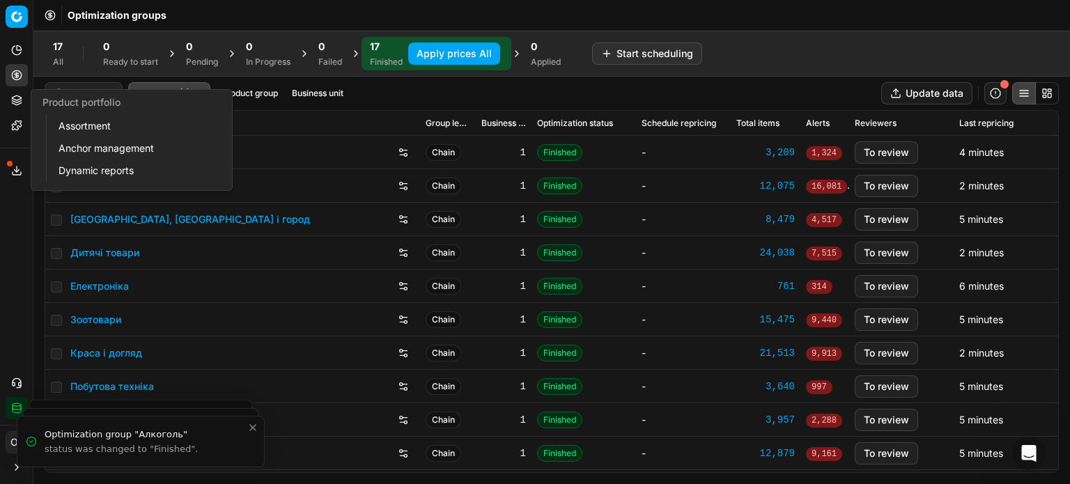
click at [59, 126] on link "Assortment" at bounding box center [134, 126] width 162 height 20
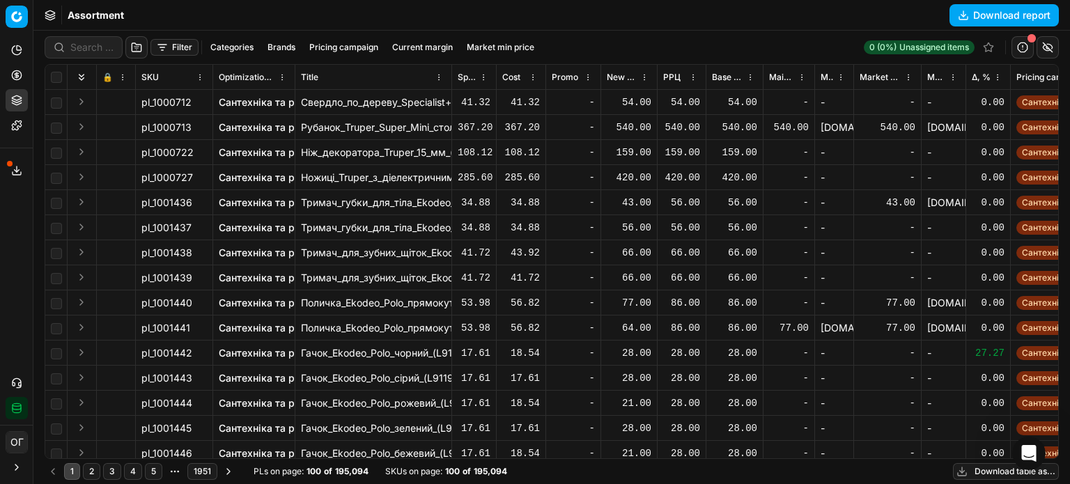
click at [986, 81] on span "Δ, %" at bounding box center [981, 77] width 19 height 11
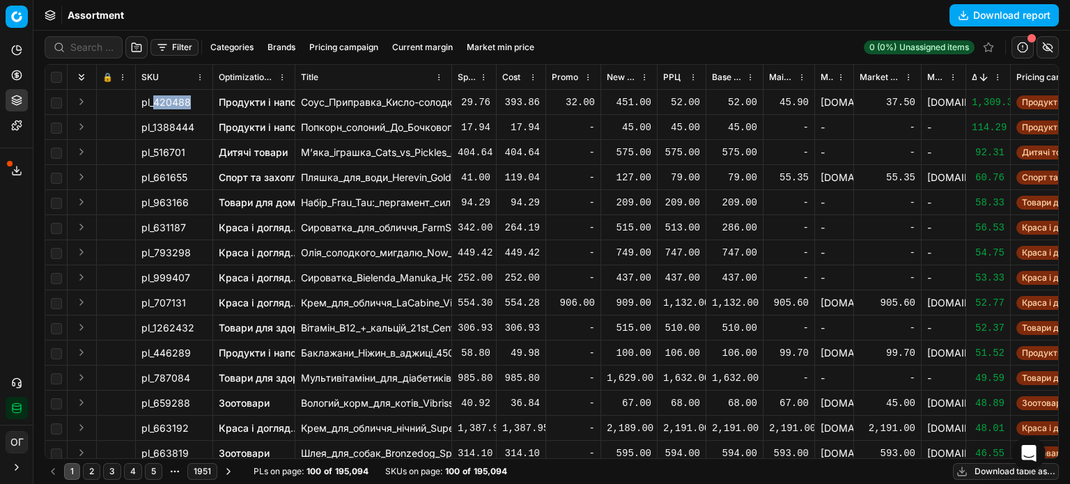
drag, startPoint x: 188, startPoint y: 99, endPoint x: 155, endPoint y: 100, distance: 33.4
click at [155, 100] on span "pl_420488" at bounding box center [165, 102] width 49 height 14
copy span "420488"
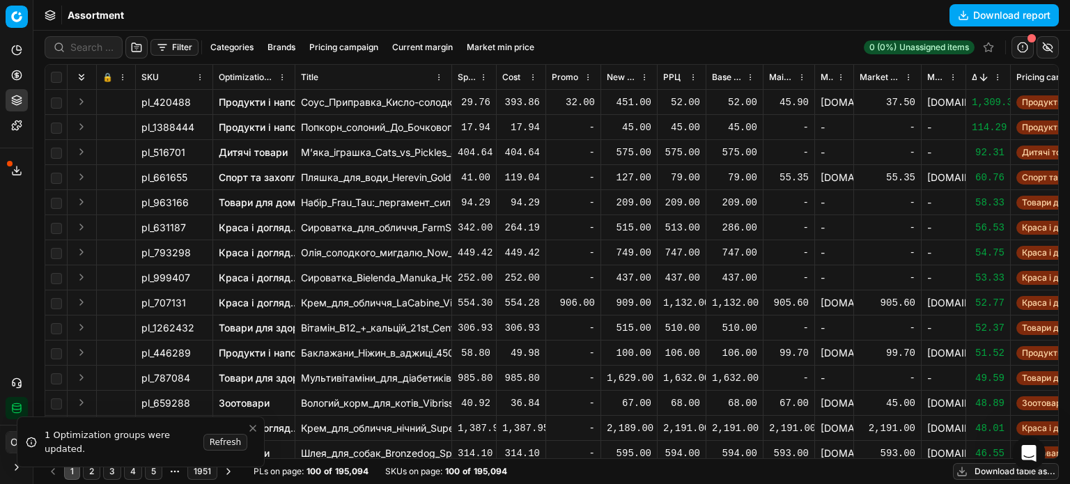
click at [678, 150] on div "575.00" at bounding box center [681, 153] width 37 height 14
drag, startPoint x: 189, startPoint y: 175, endPoint x: 153, endPoint y: 176, distance: 36.2
click at [153, 176] on div "pl_661655" at bounding box center [173, 178] width 65 height 14
copy span "661655"
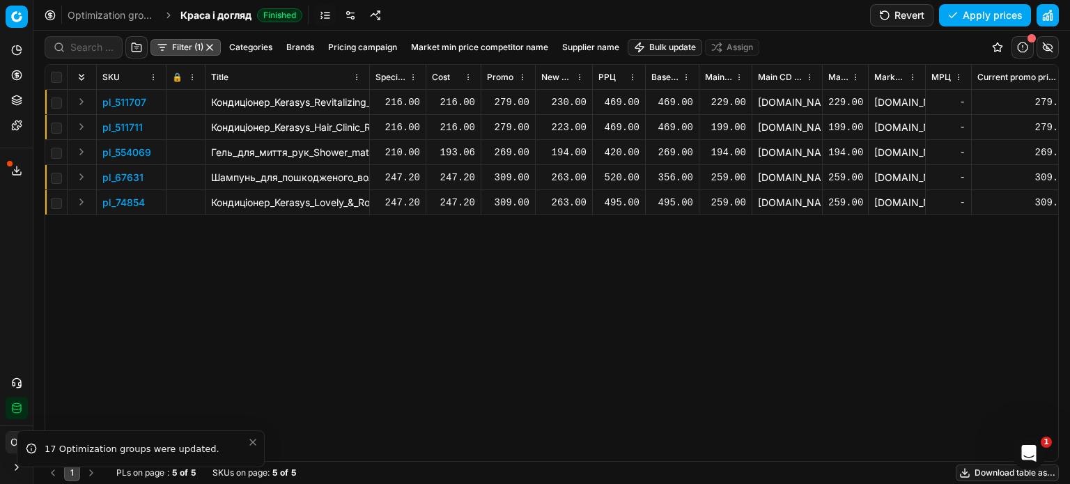
click at [568, 104] on div "230.00" at bounding box center [563, 102] width 45 height 14
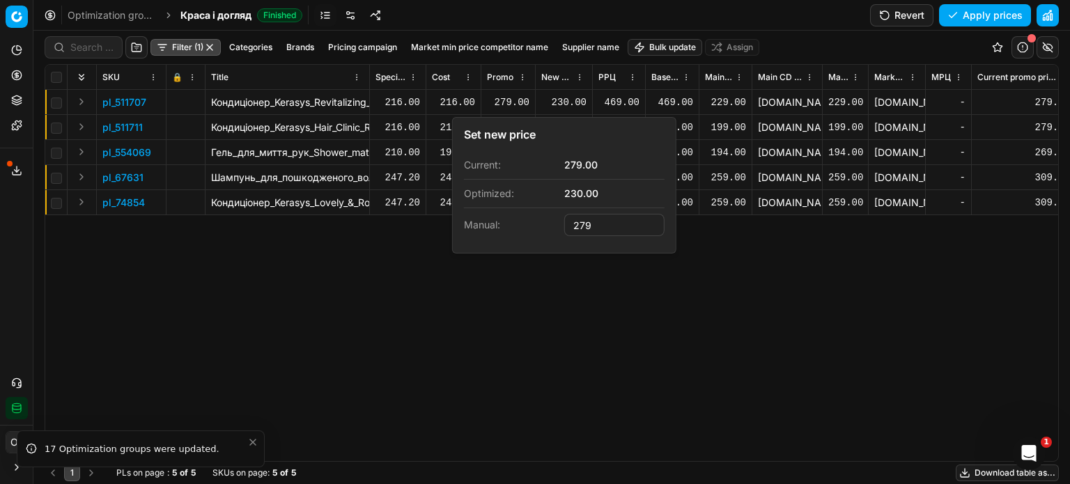
type input "279.00"
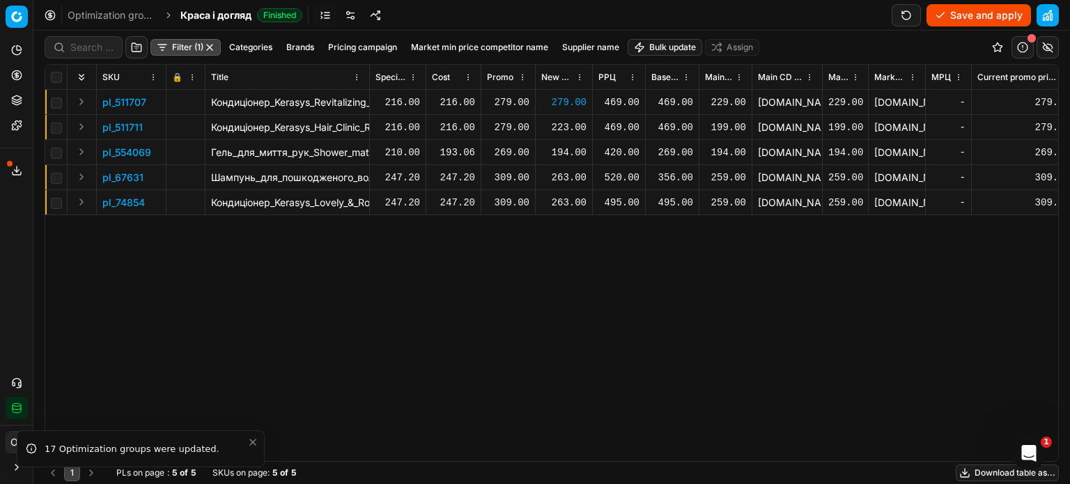
click at [568, 130] on div "223.00" at bounding box center [563, 127] width 45 height 14
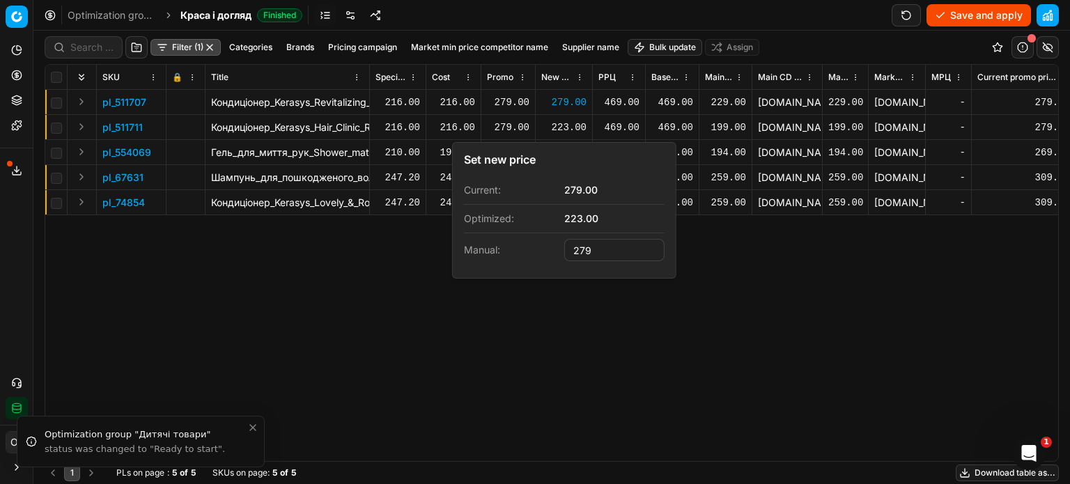
type input "279.00"
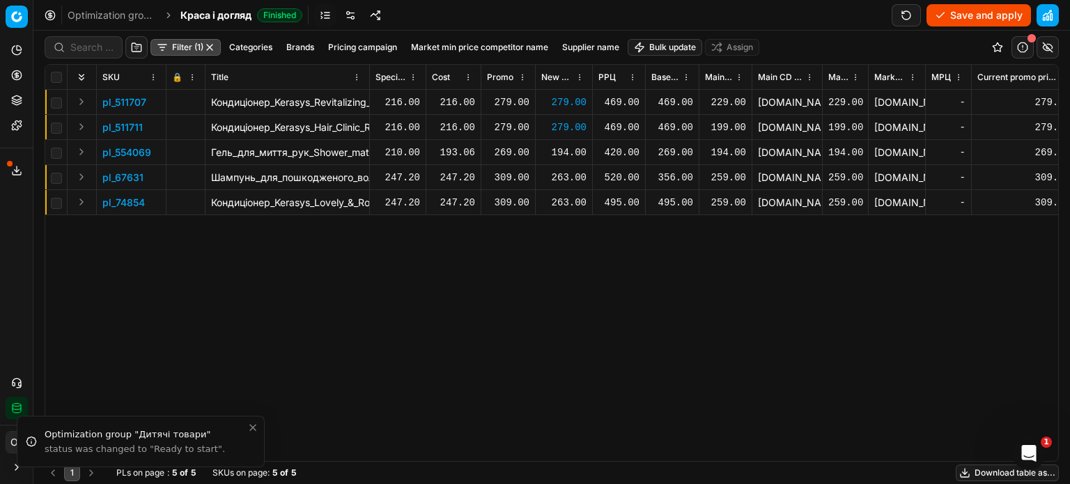
click at [572, 147] on div "194.00" at bounding box center [563, 153] width 45 height 14
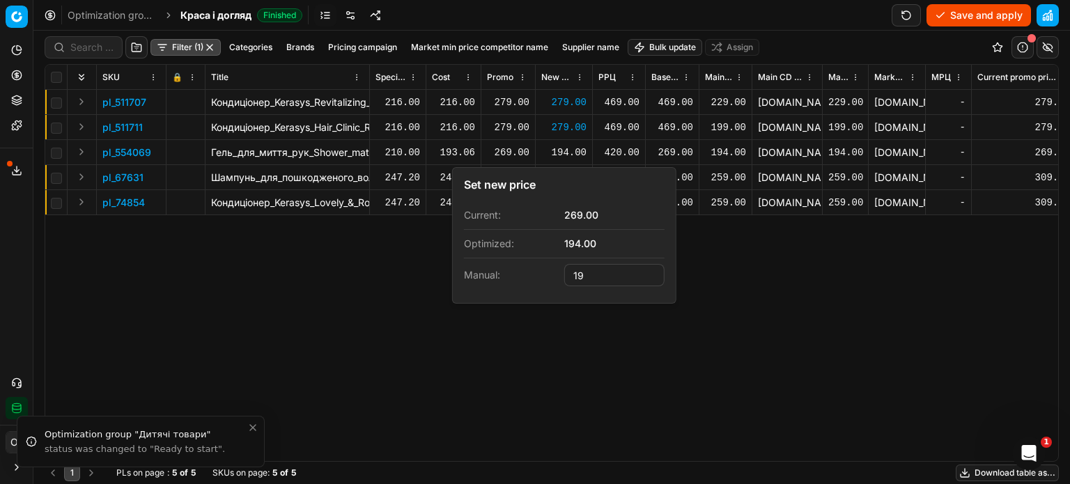
type input "1"
type input "269.00"
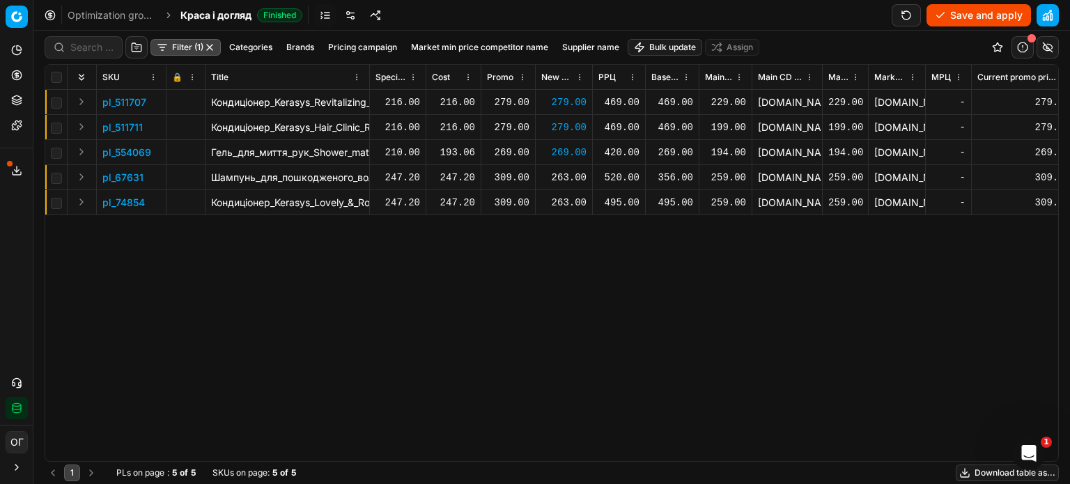
click at [78, 150] on button "Expand" at bounding box center [81, 151] width 17 height 17
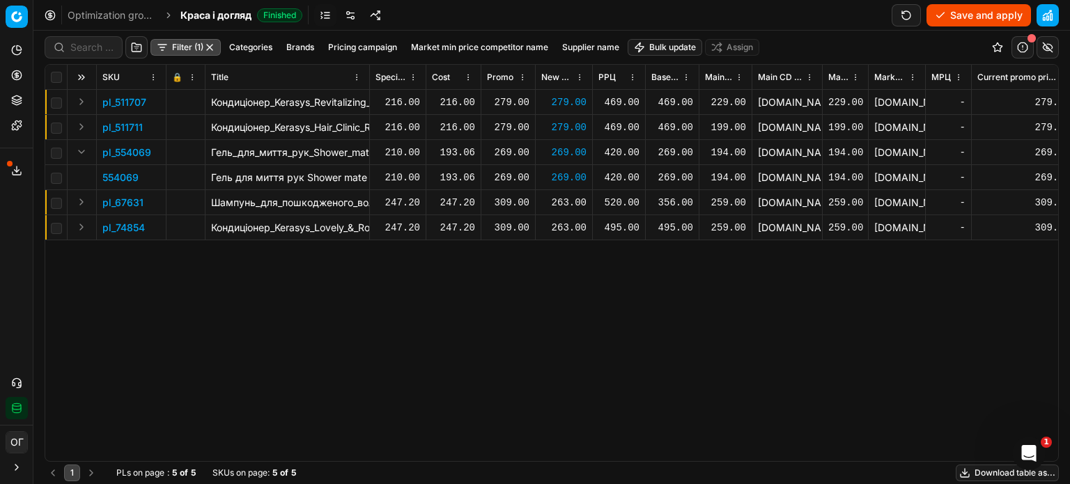
click at [114, 184] on td "554069" at bounding box center [132, 177] width 70 height 25
click at [121, 171] on p "554069" at bounding box center [120, 178] width 36 height 14
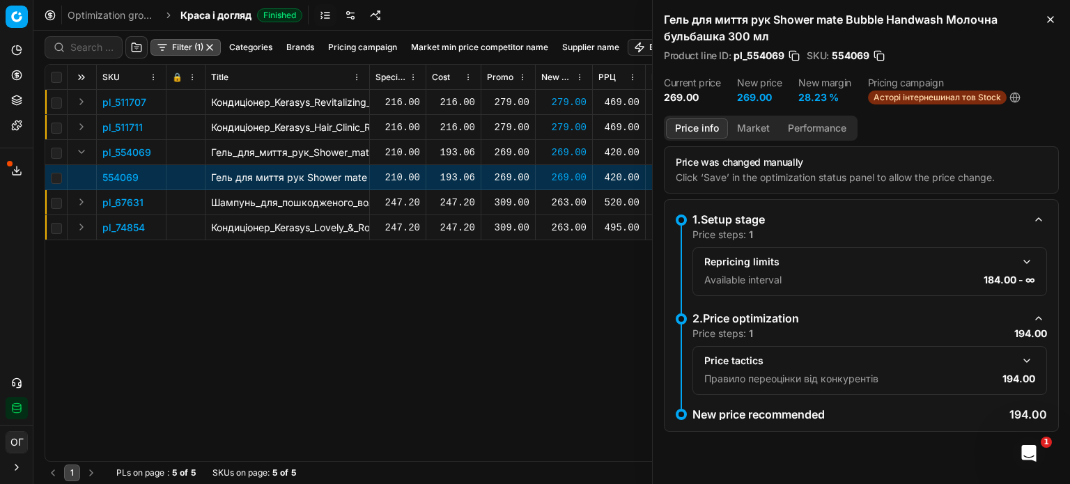
click at [760, 130] on button "Market" at bounding box center [753, 128] width 51 height 20
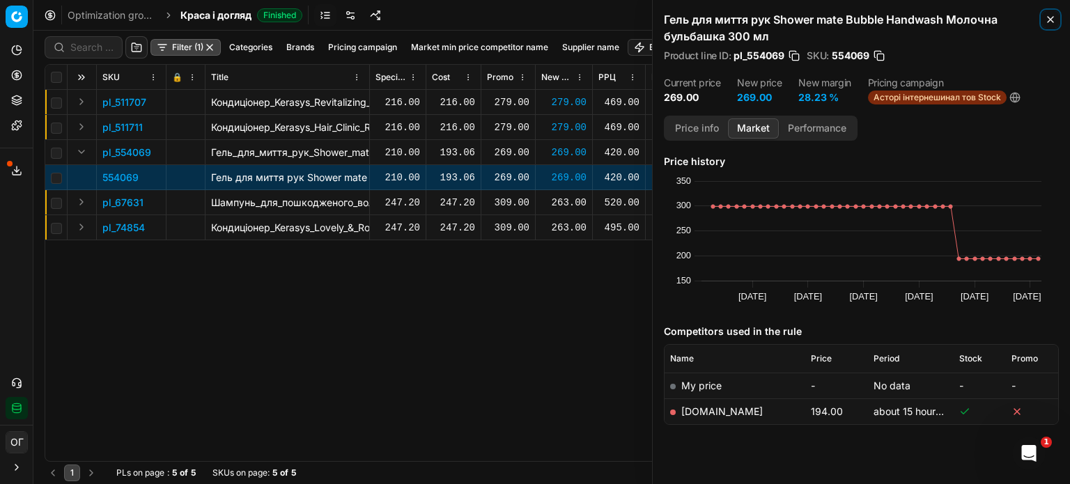
click at [1050, 17] on icon "button" at bounding box center [1050, 19] width 11 height 11
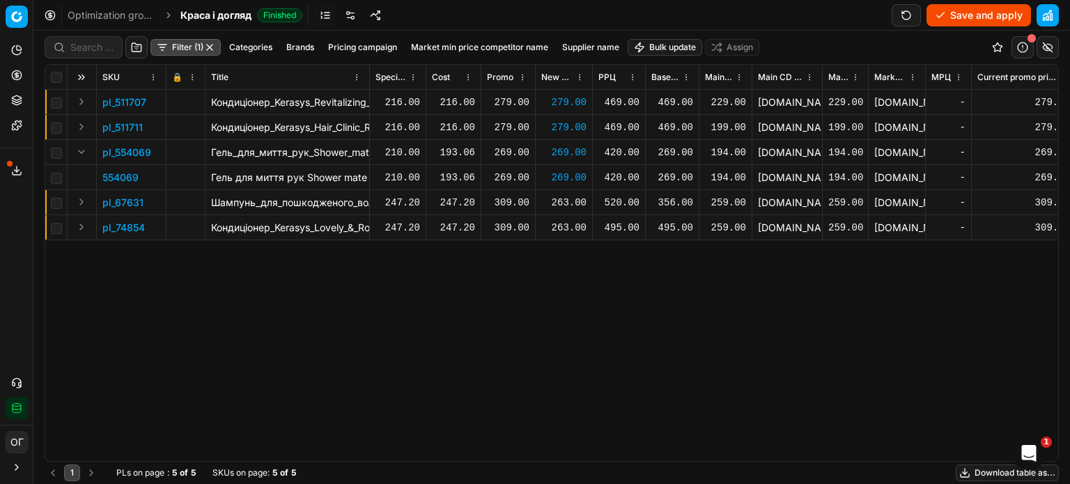
click at [568, 172] on div "269.00" at bounding box center [563, 178] width 45 height 14
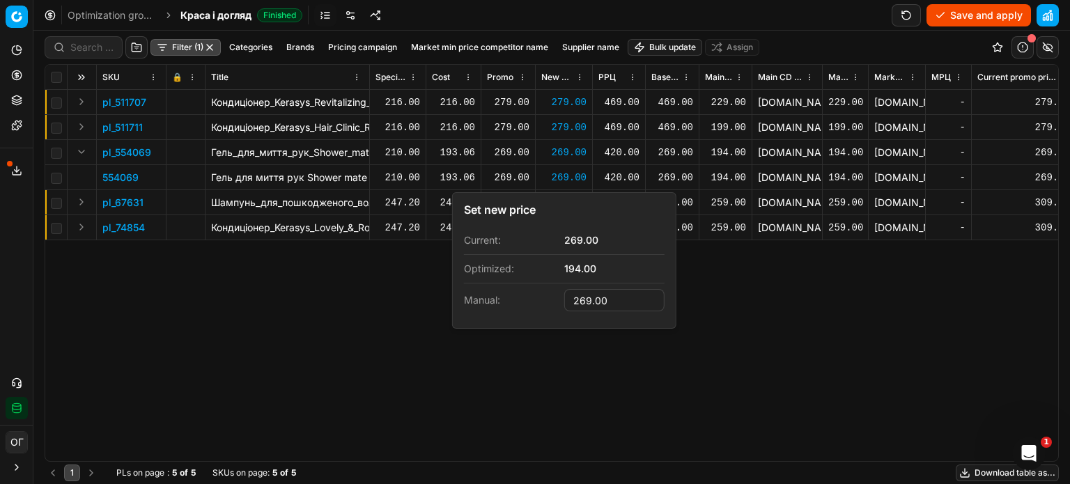
click at [288, 348] on div "pl_511707 Кондиціонер_Kerasys_Revitalizing_Conditioner_Оздоровчий_600_мл 216.00…" at bounding box center [551, 275] width 1013 height 371
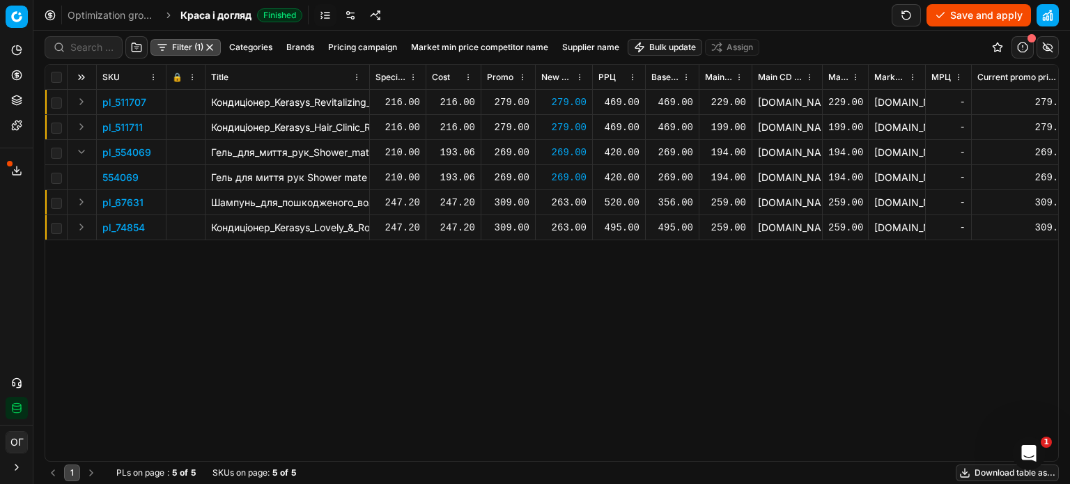
click at [571, 204] on div "263.00" at bounding box center [563, 203] width 45 height 14
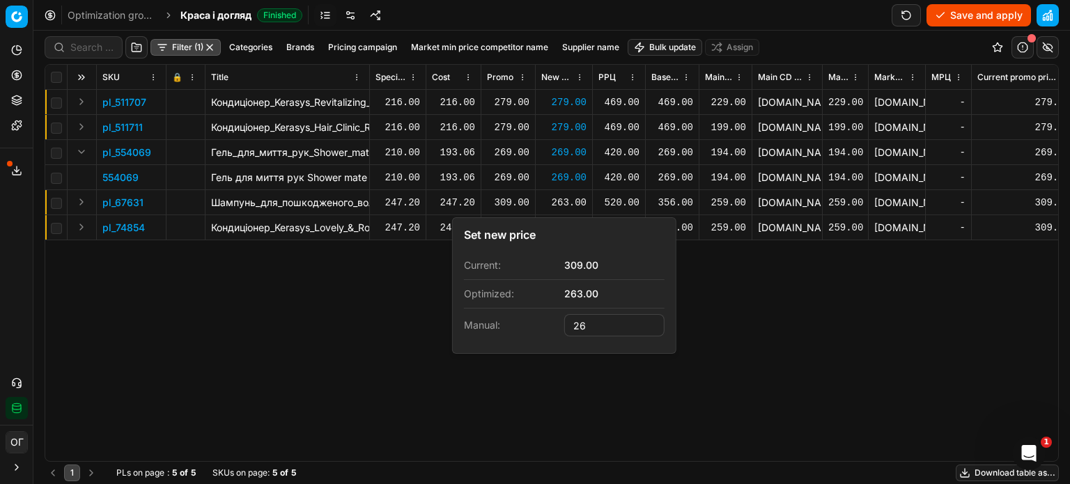
type input "2"
type input "309.00"
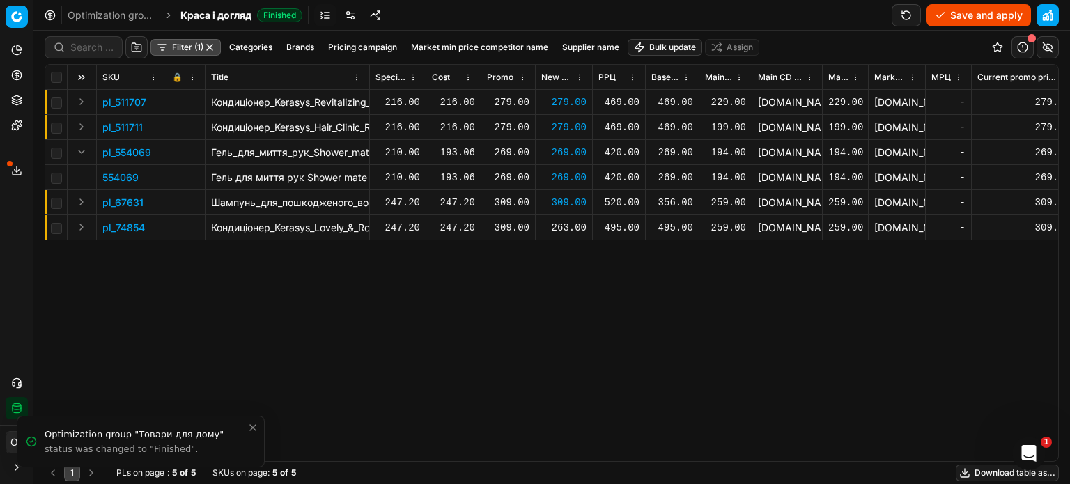
click at [565, 228] on div "263.00" at bounding box center [563, 228] width 45 height 14
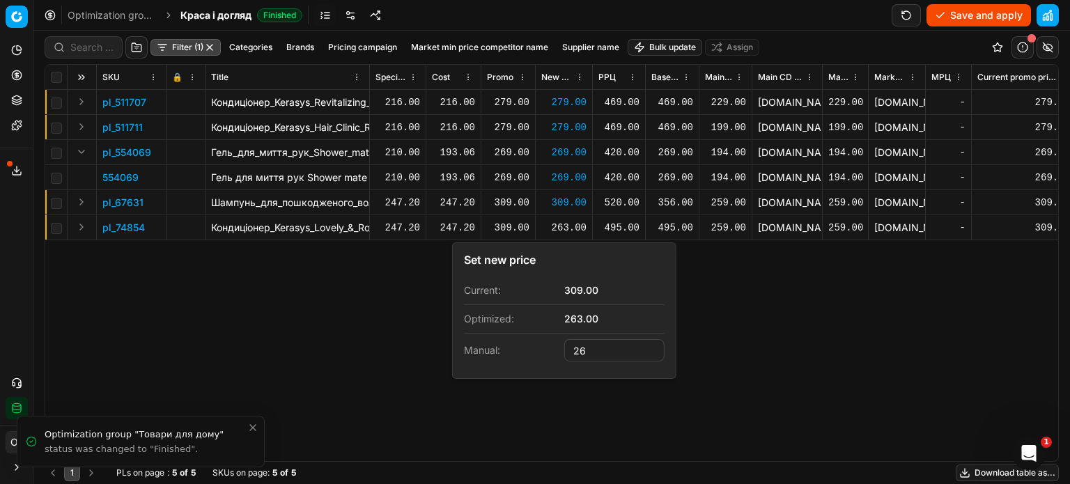
type input "2"
type input "309.00"
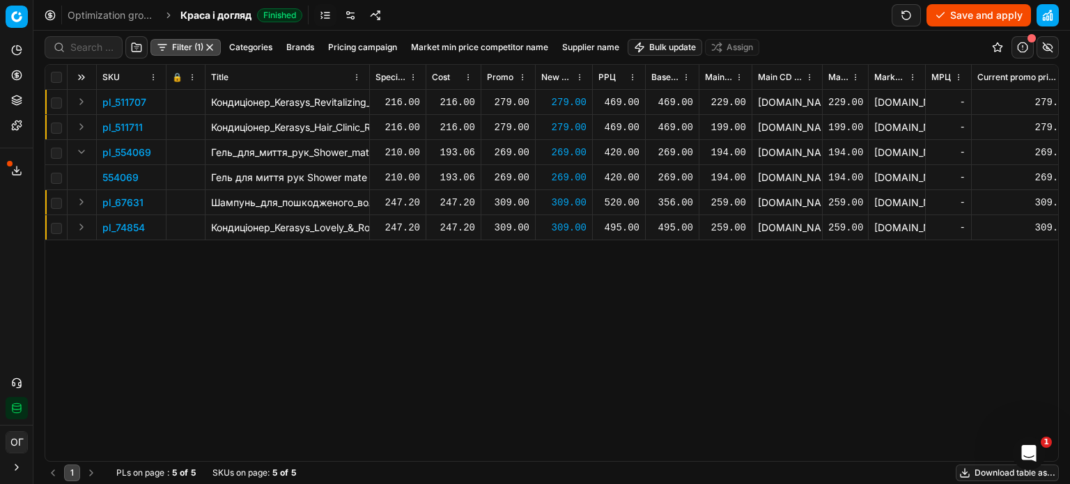
click at [81, 225] on button "Expand" at bounding box center [81, 227] width 17 height 17
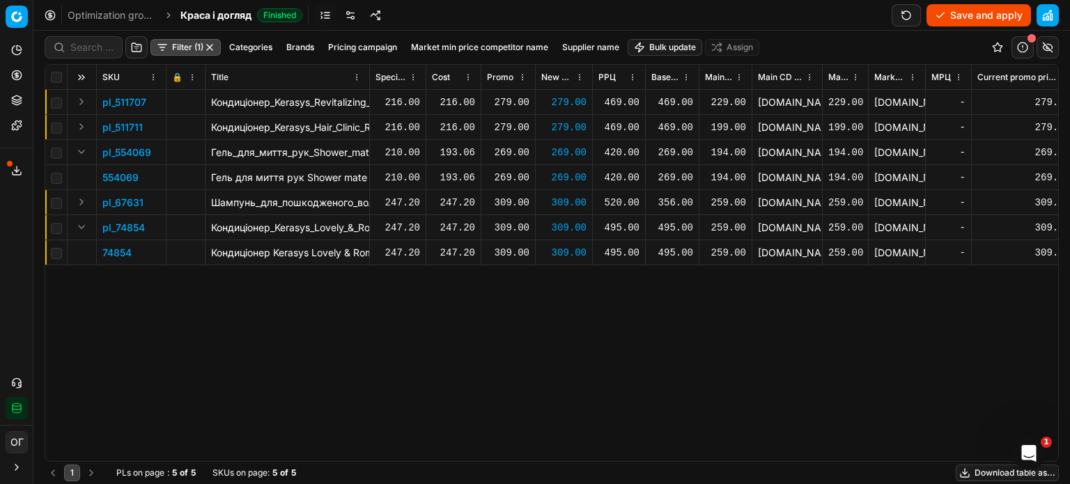
click at [116, 246] on p "74854" at bounding box center [116, 253] width 29 height 14
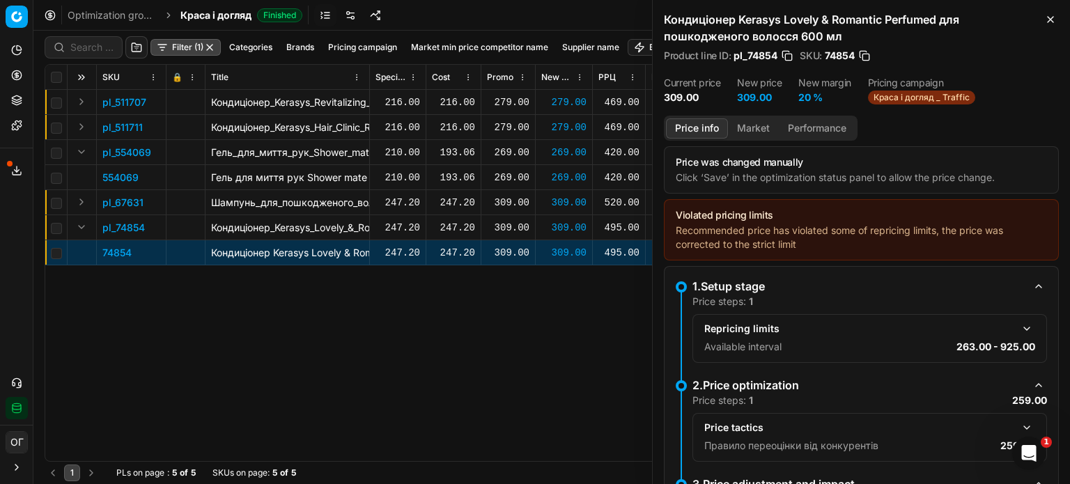
click at [758, 122] on button "Market" at bounding box center [753, 128] width 51 height 20
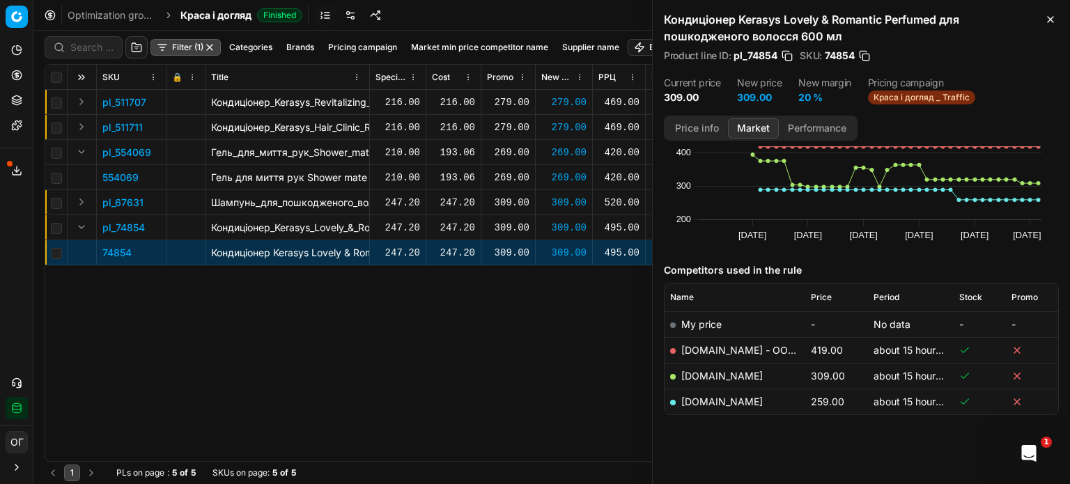
scroll to position [75, 0]
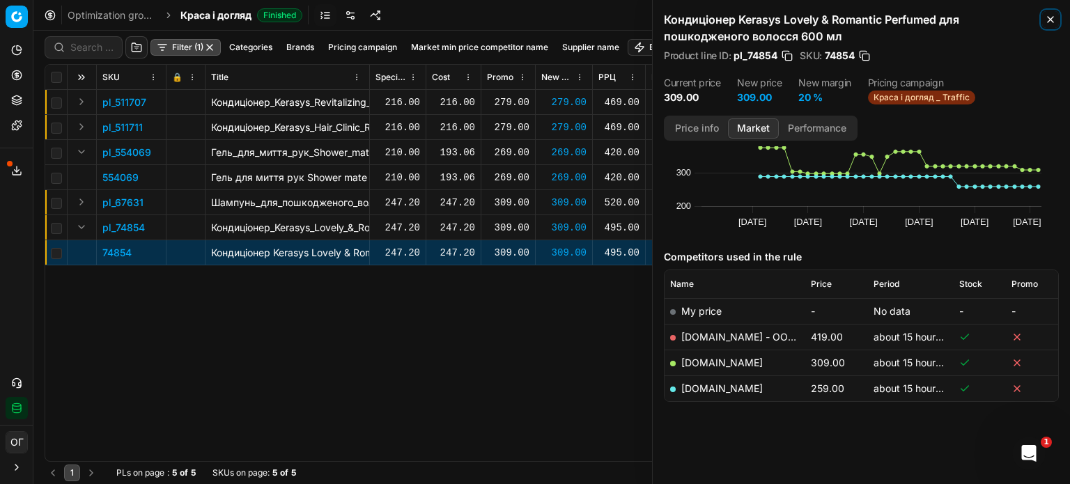
click at [1051, 22] on icon "button" at bounding box center [1050, 19] width 11 height 11
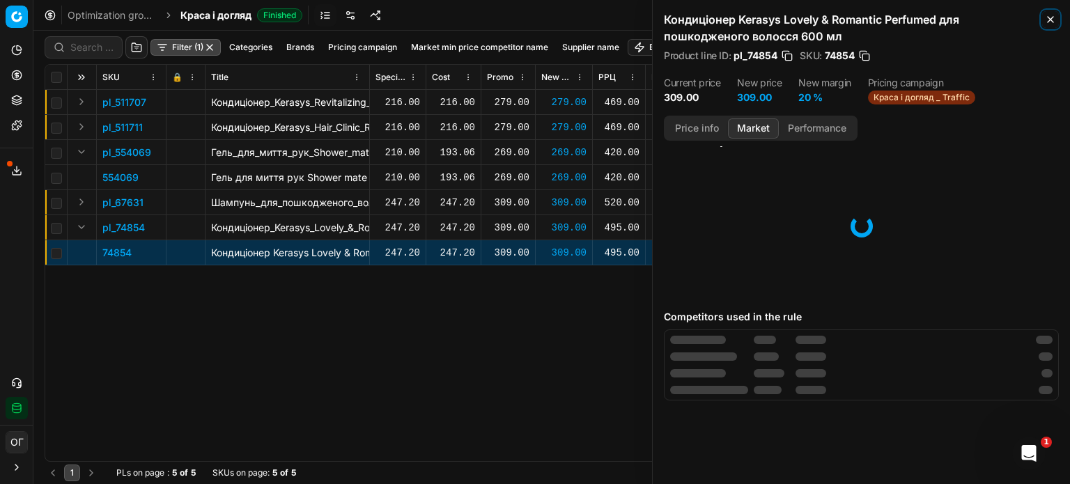
scroll to position [20, 0]
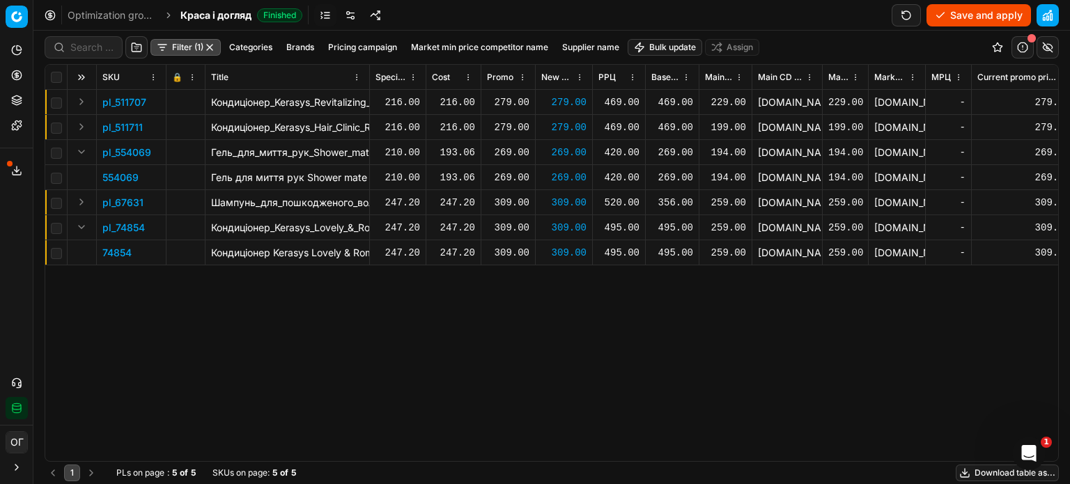
click at [955, 13] on button "Save and apply" at bounding box center [978, 15] width 104 height 22
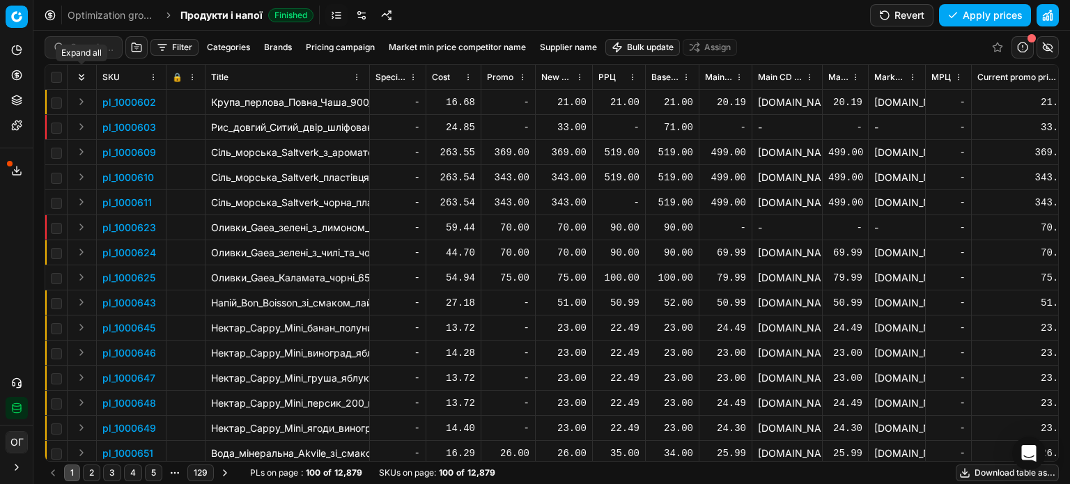
click at [84, 47] on div "Expand all" at bounding box center [82, 53] width 52 height 17
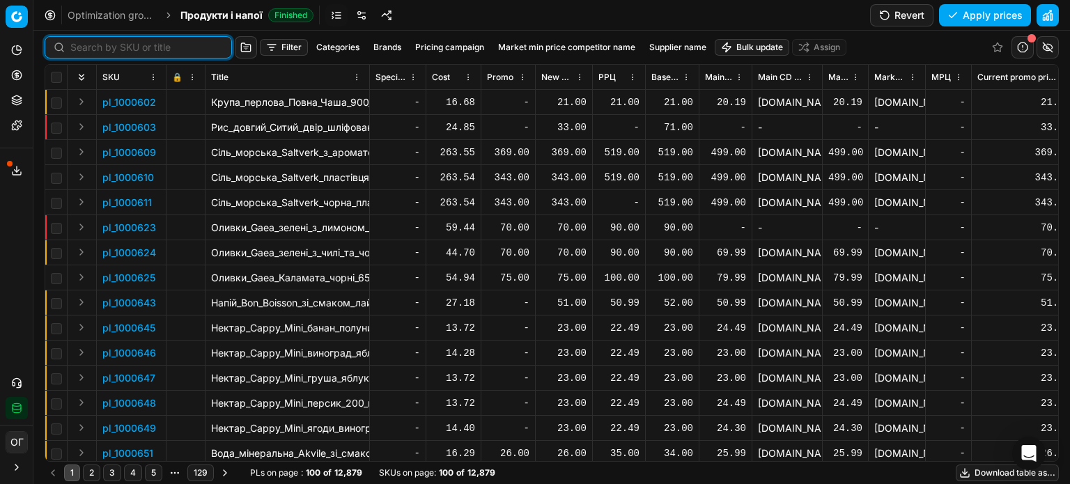
click at [100, 45] on input at bounding box center [146, 47] width 153 height 14
paste input "420488"
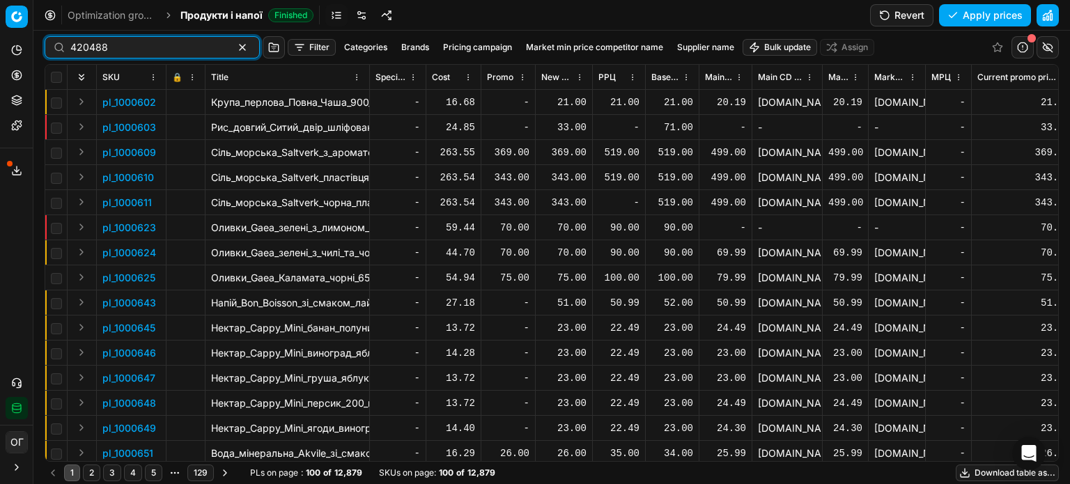
type input "420488"
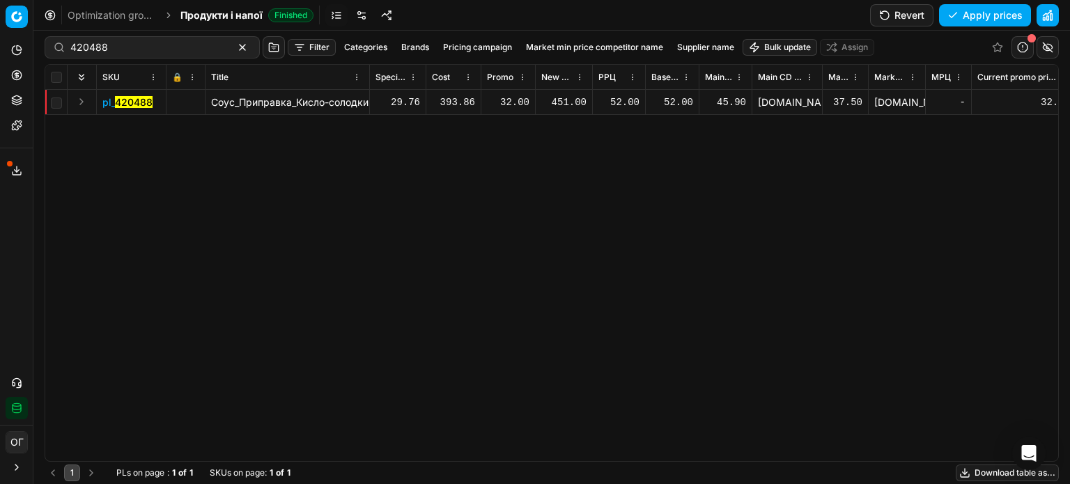
click at [570, 102] on div "451.00" at bounding box center [563, 102] width 45 height 14
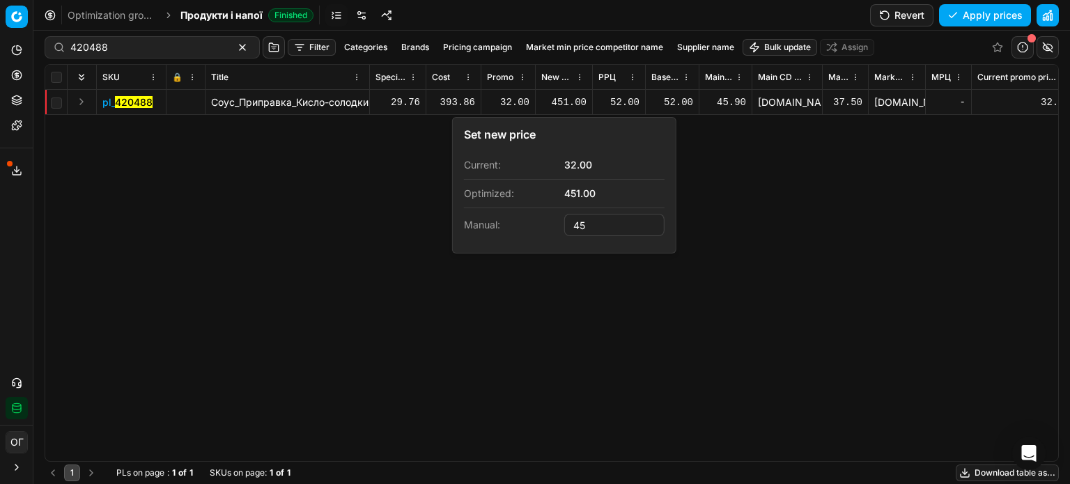
type input "4"
type input "32.00"
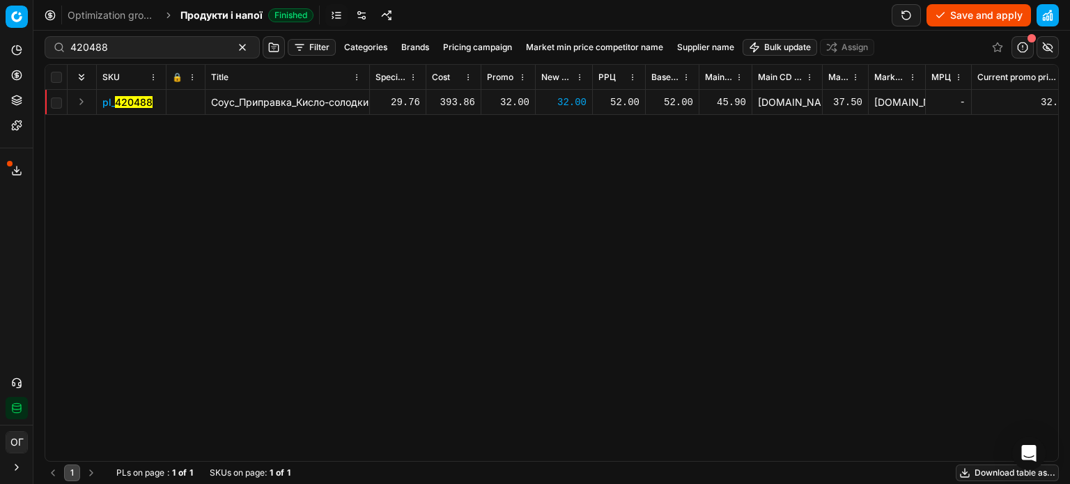
click at [944, 14] on button "Save and apply" at bounding box center [978, 15] width 104 height 22
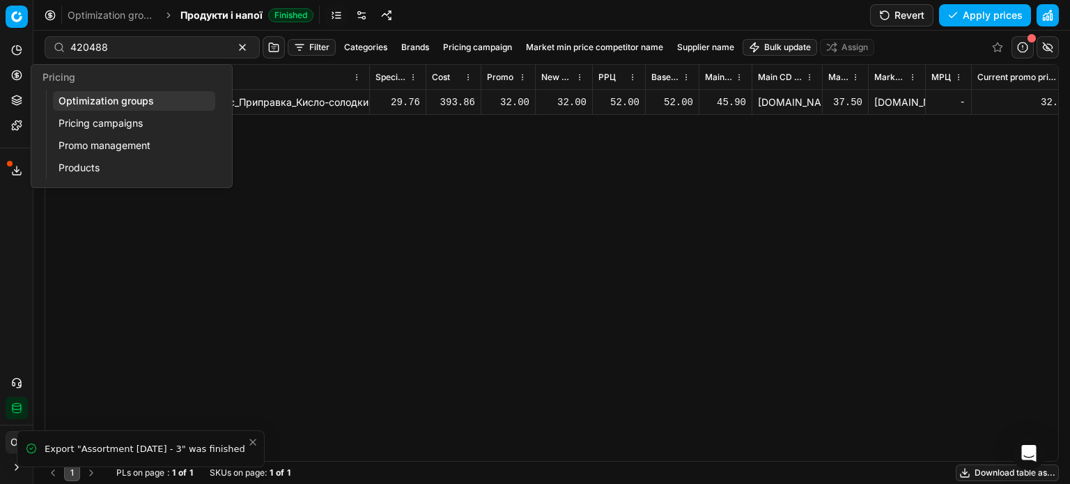
click at [14, 72] on icon at bounding box center [16, 75] width 11 height 11
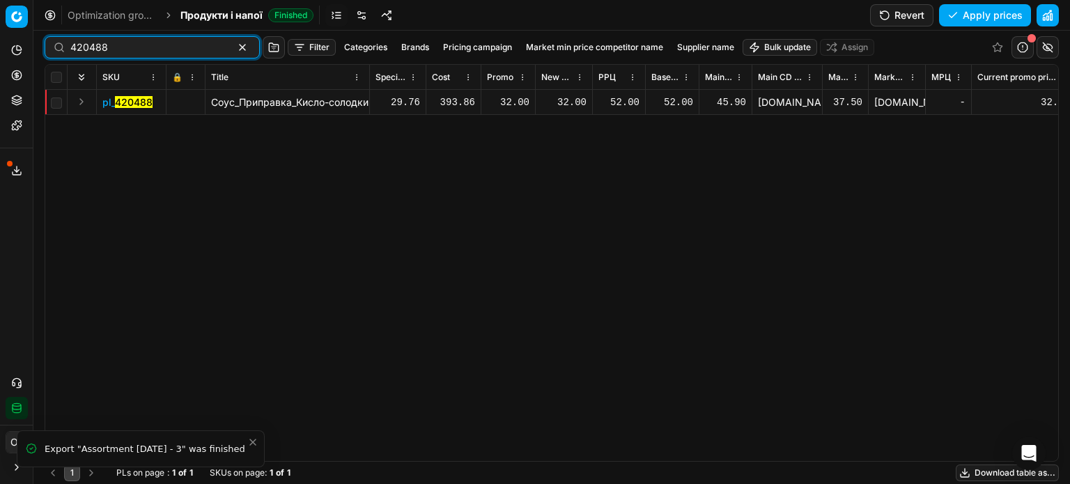
click at [234, 49] on button "button" at bounding box center [242, 47] width 17 height 17
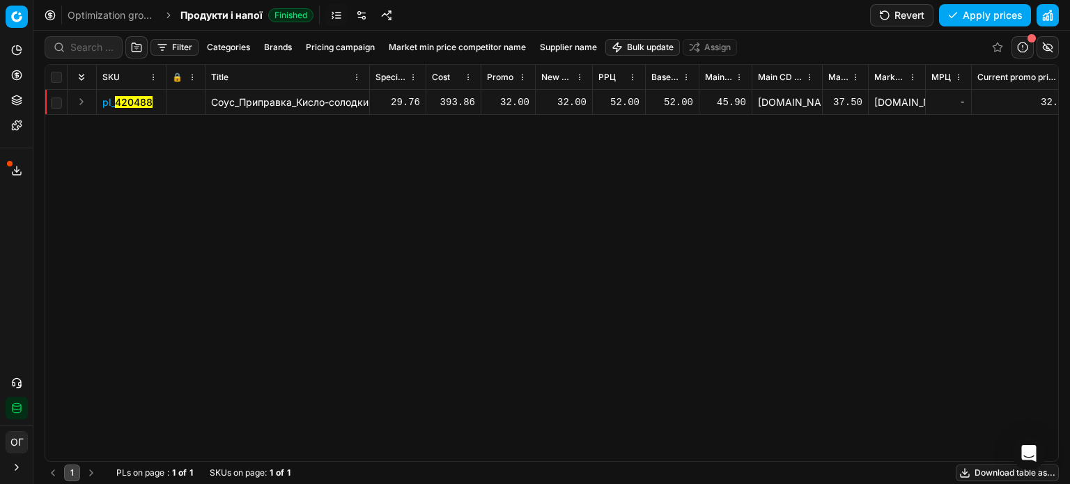
click at [489, 16] on div "Optimization groups Продукти і напої Finished Revert Apply prices" at bounding box center [551, 15] width 1036 height 31
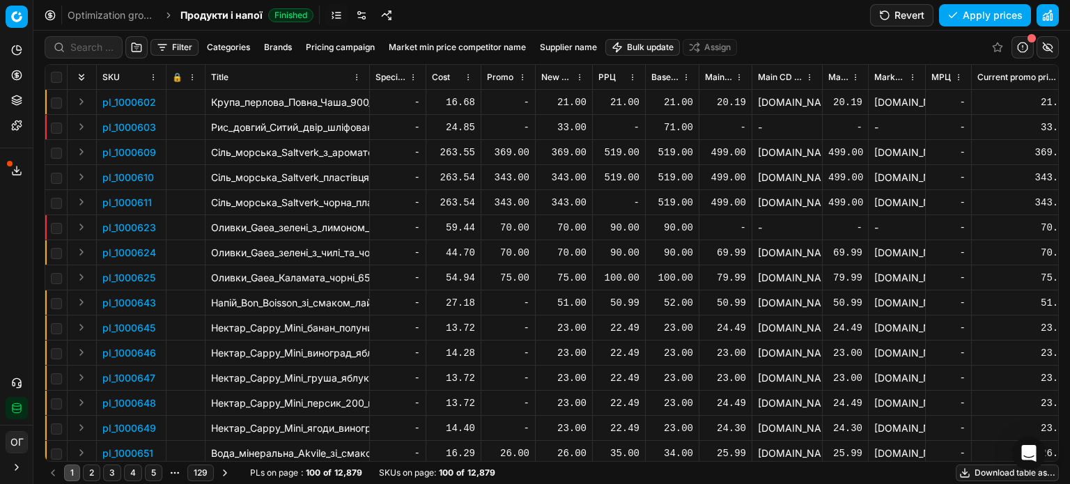
click at [155, 43] on button "Filter" at bounding box center [174, 47] width 48 height 17
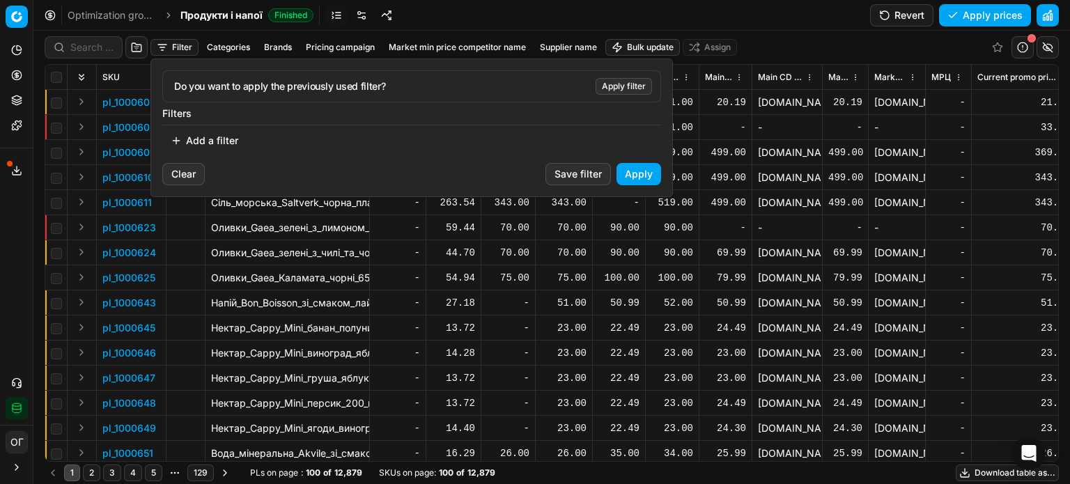
click at [210, 147] on button "Add a filter" at bounding box center [204, 141] width 84 height 22
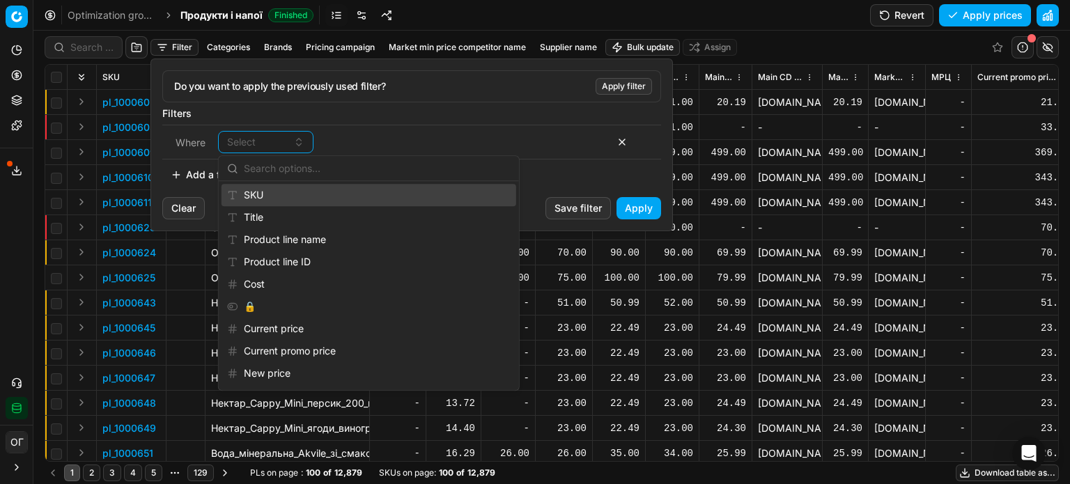
click at [210, 147] on div "Where" at bounding box center [190, 142] width 50 height 17
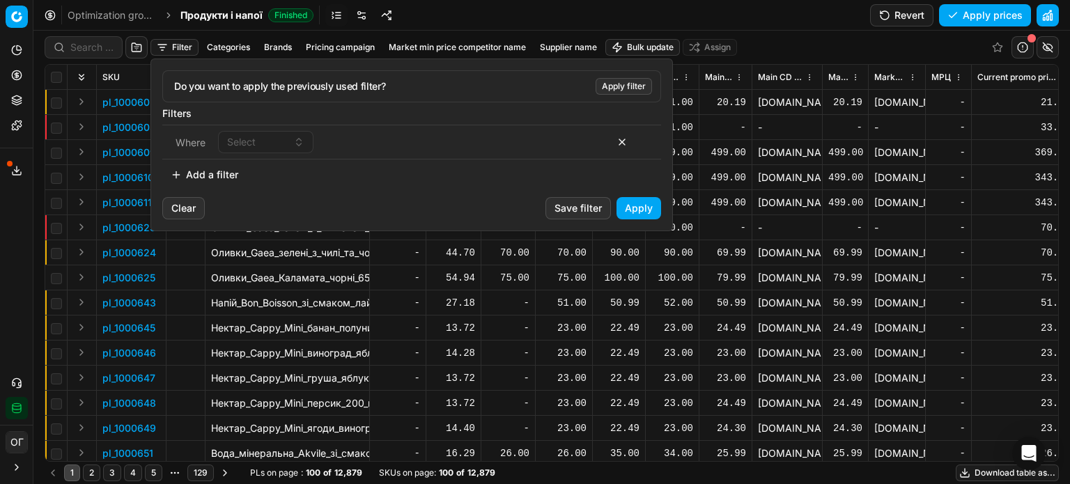
click at [253, 129] on div "Where Select" at bounding box center [411, 142] width 499 height 35
click at [254, 141] on span "Select" at bounding box center [241, 142] width 29 height 14
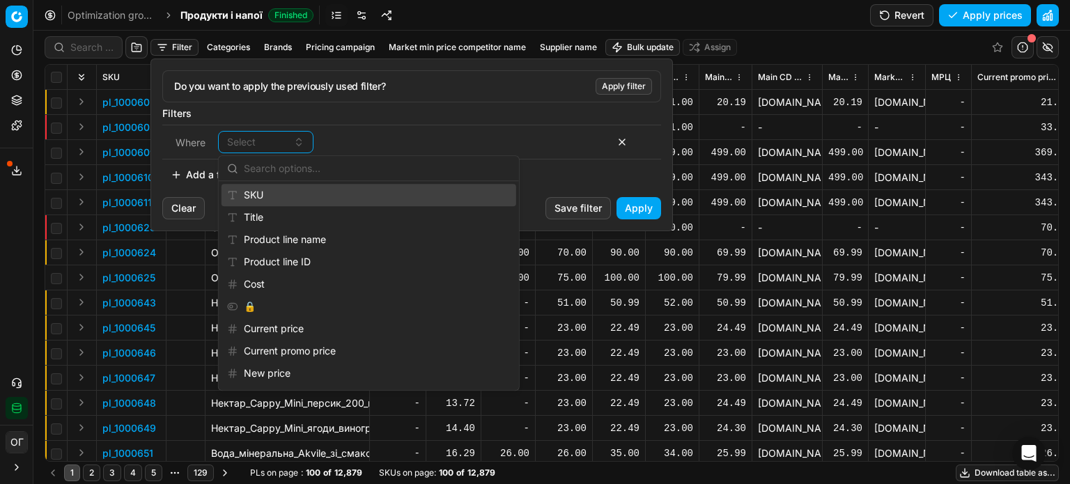
click at [273, 192] on div "SKU" at bounding box center [368, 195] width 295 height 22
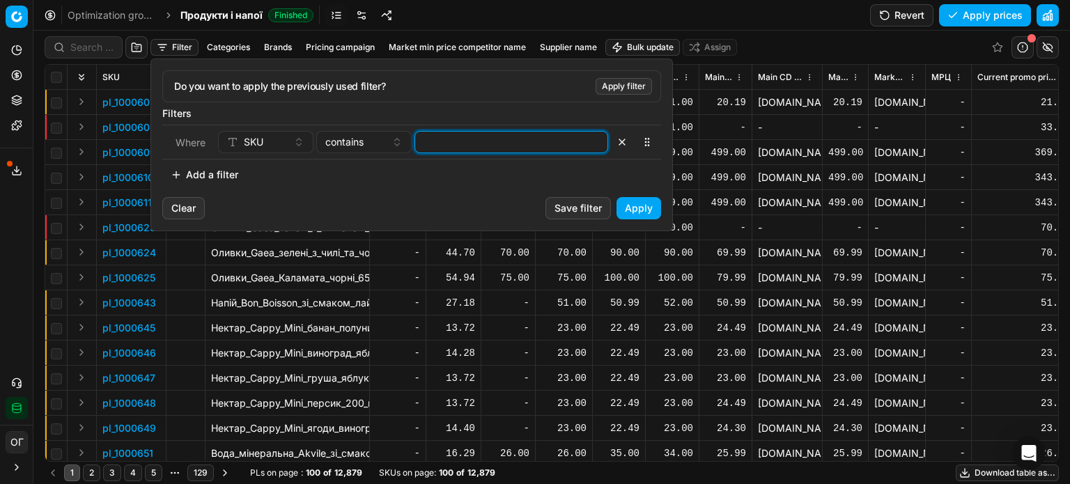
click at [450, 152] on input at bounding box center [511, 142] width 181 height 21
click at [638, 190] on div "Do you want to apply the previously used filter? Apply filter Filters Where SKU…" at bounding box center [411, 128] width 521 height 138
click at [638, 211] on button "Apply" at bounding box center [638, 208] width 45 height 22
